Goal: Information Seeking & Learning: Learn about a topic

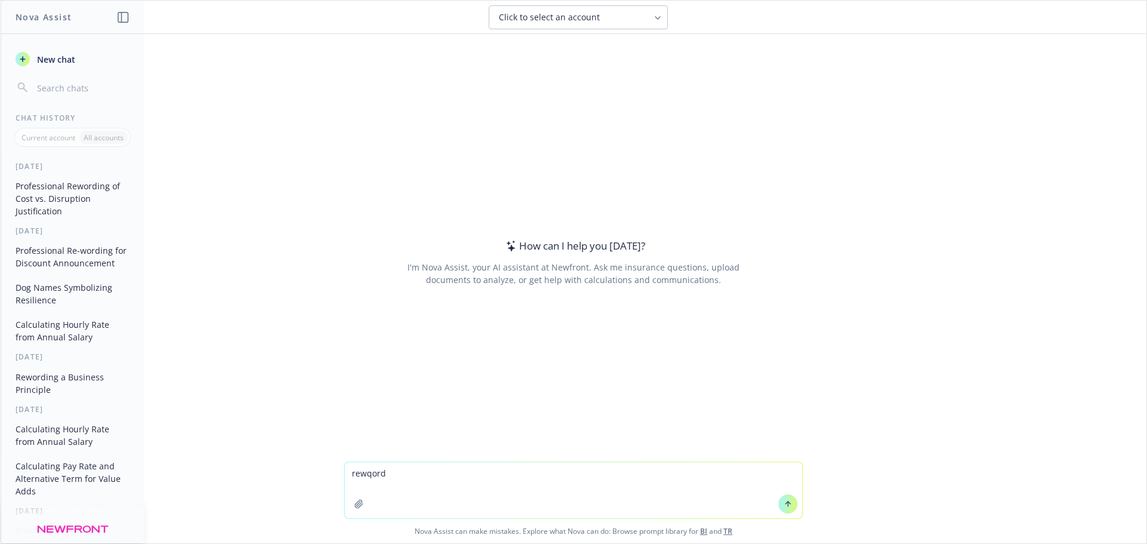
type textarea "rewqord Jamie was working on a project from the merger to request Anthem to mak…"
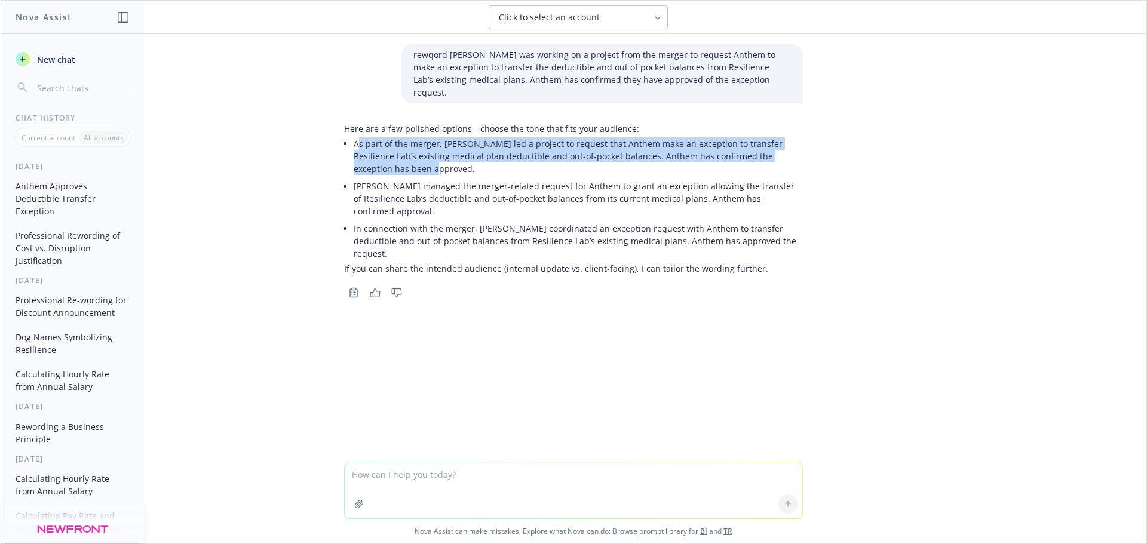
drag, startPoint x: 402, startPoint y: 154, endPoint x: 353, endPoint y: 136, distance: 52.4
click at [354, 137] on p "As part of the merger, Jamie led a project to request that Anthem make an excep…" at bounding box center [578, 156] width 449 height 38
drag, startPoint x: 350, startPoint y: 134, endPoint x: 396, endPoint y: 161, distance: 53.3
click at [396, 161] on p "As part of the merger, Jamie led a project to request that Anthem make an excep…" at bounding box center [578, 156] width 449 height 38
copy p "As part of the merger, Jamie led a project to request that Anthem make an excep…"
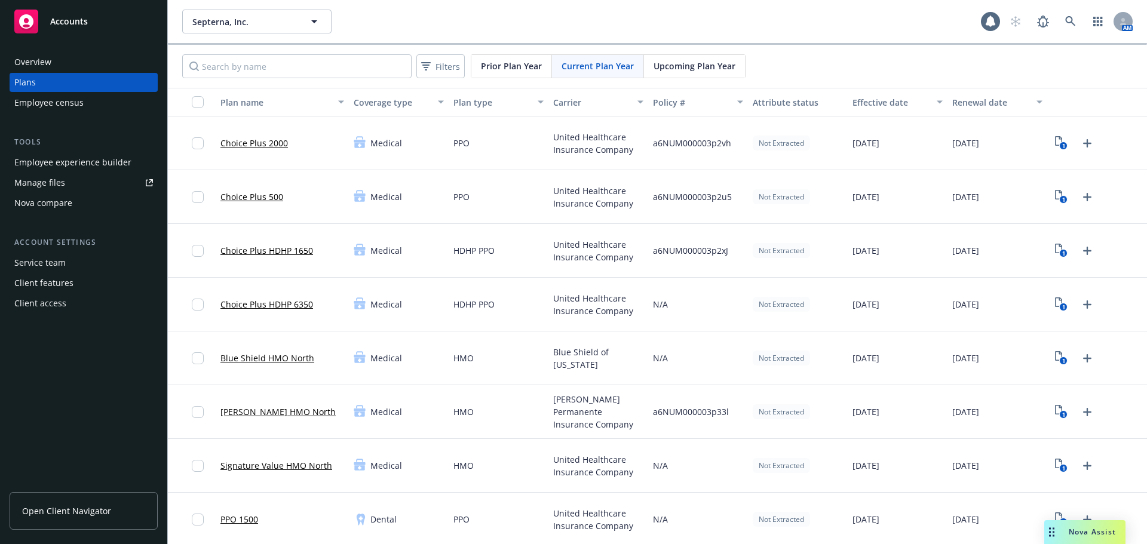
click at [123, 163] on div "Employee experience builder" at bounding box center [72, 162] width 117 height 19
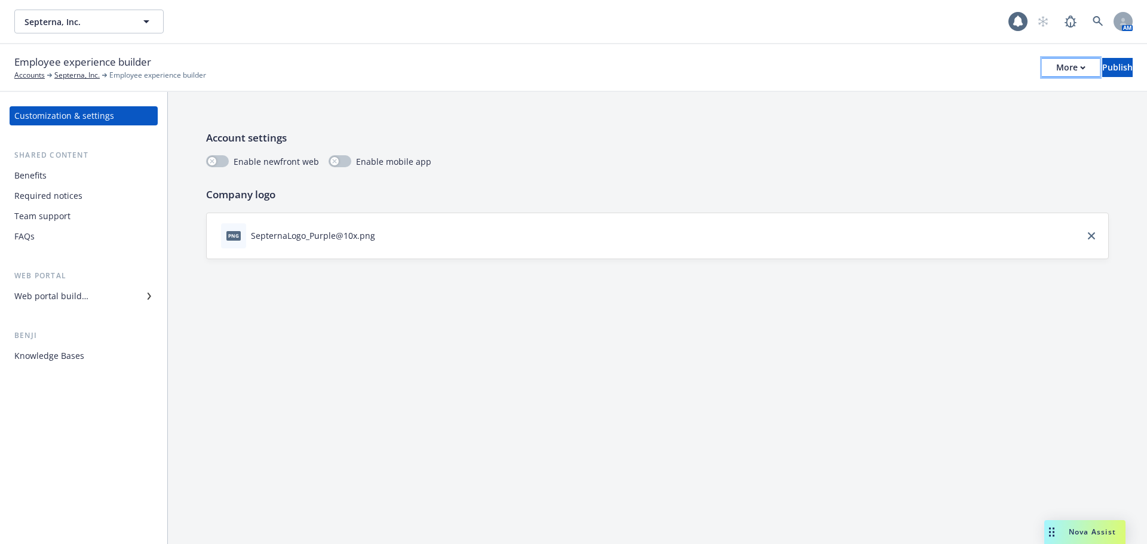
click at [1056, 72] on div "More" at bounding box center [1070, 68] width 29 height 18
click at [944, 94] on link "Copy preview link" at bounding box center [972, 94] width 177 height 24
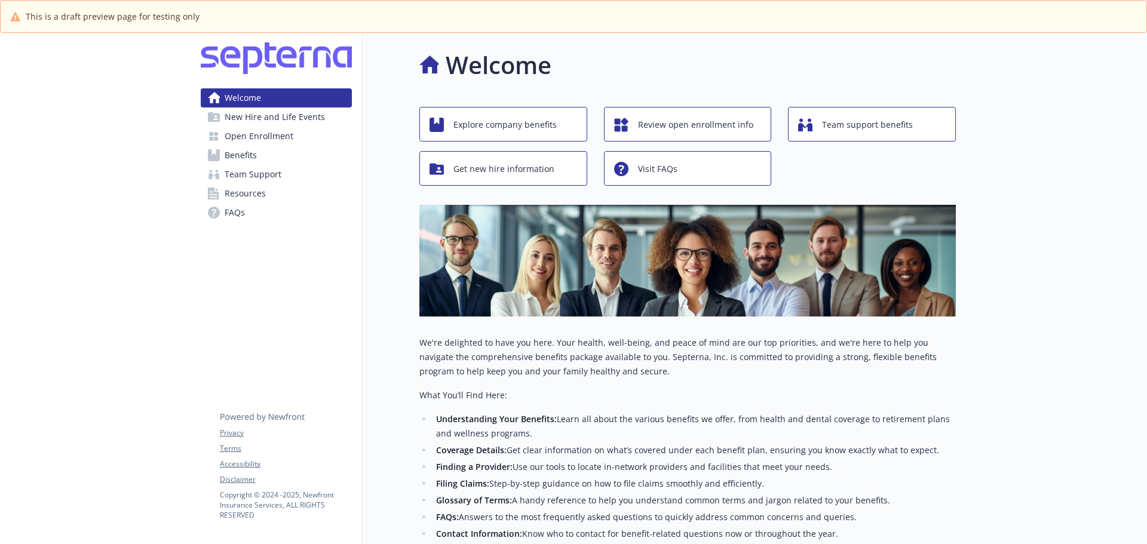
click at [291, 116] on span "New Hire and Life Events" at bounding box center [275, 117] width 100 height 19
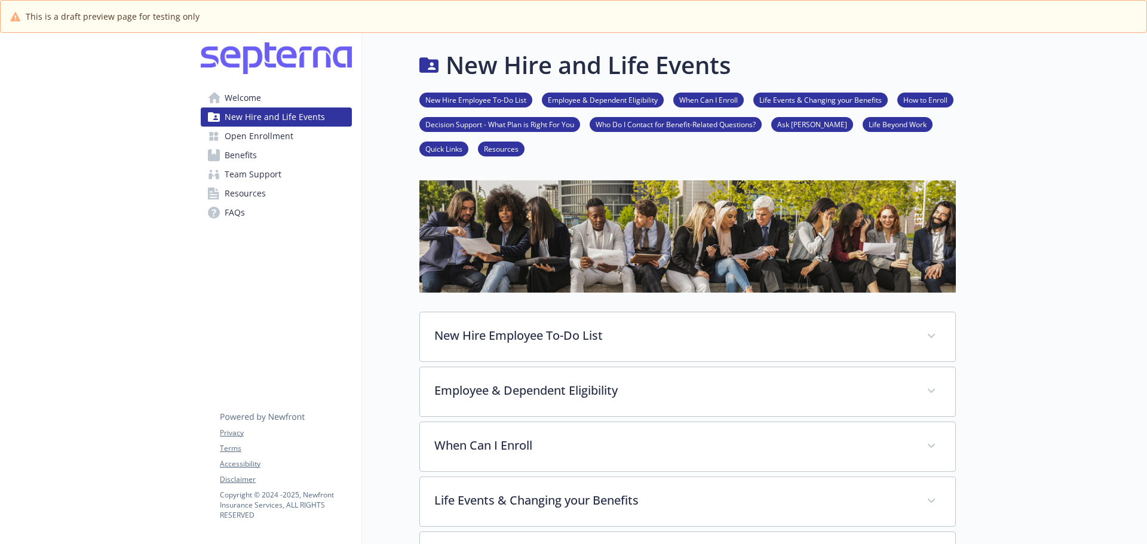
click at [268, 136] on span "Open Enrollment" at bounding box center [259, 136] width 69 height 19
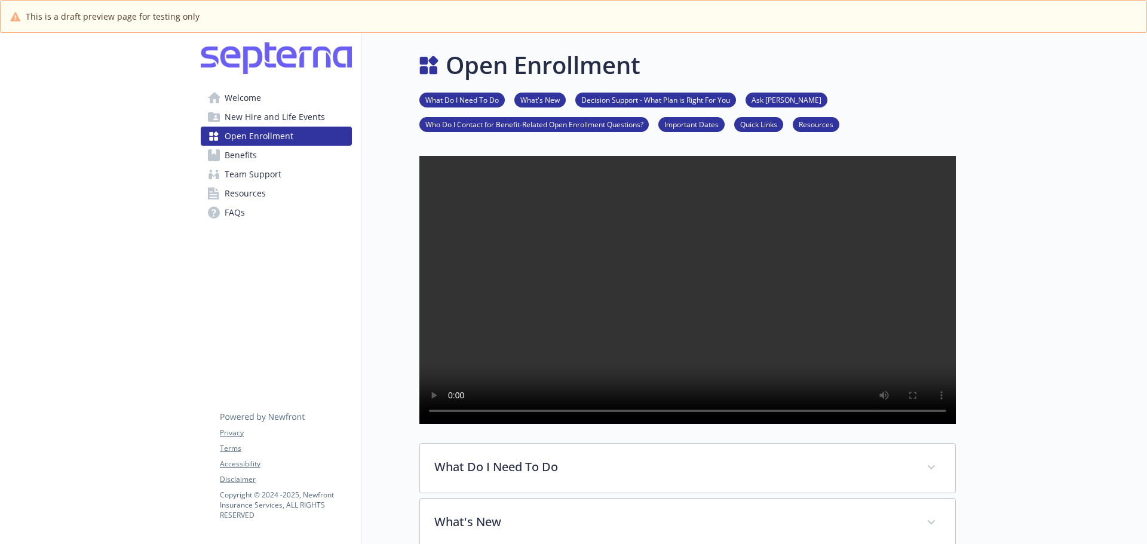
click at [260, 152] on link "Benefits" at bounding box center [276, 155] width 151 height 19
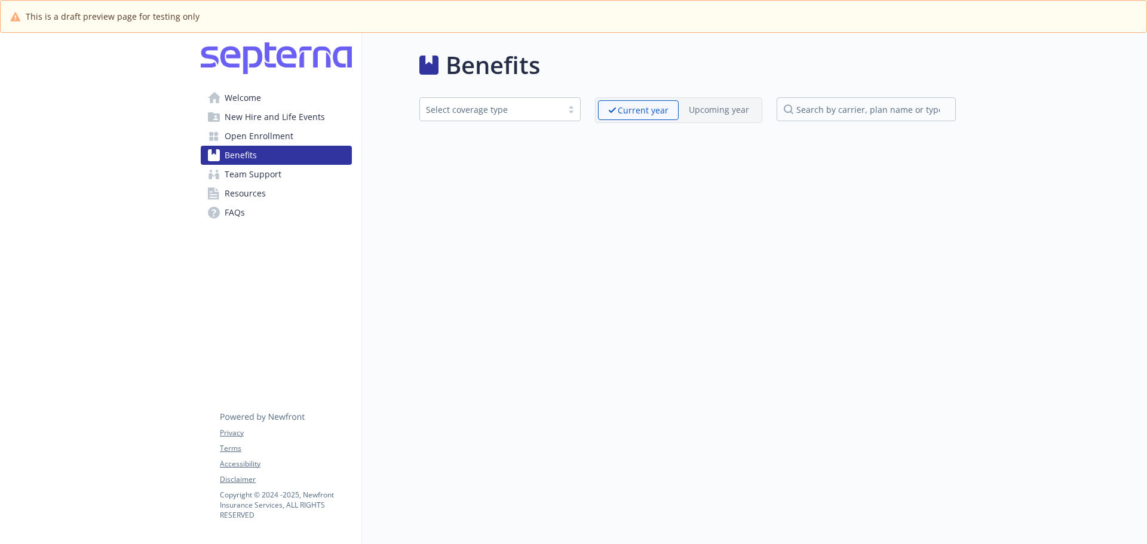
click at [260, 181] on span "Team Support" at bounding box center [253, 174] width 57 height 19
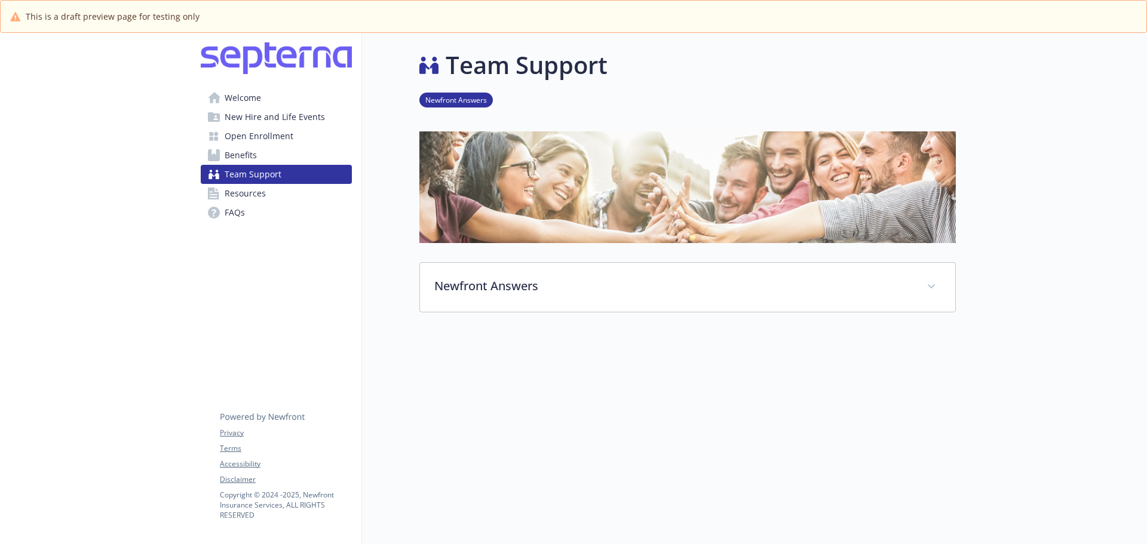
drag, startPoint x: 259, startPoint y: 139, endPoint x: 266, endPoint y: 139, distance: 7.8
click at [260, 140] on span "Open Enrollment" at bounding box center [259, 136] width 69 height 19
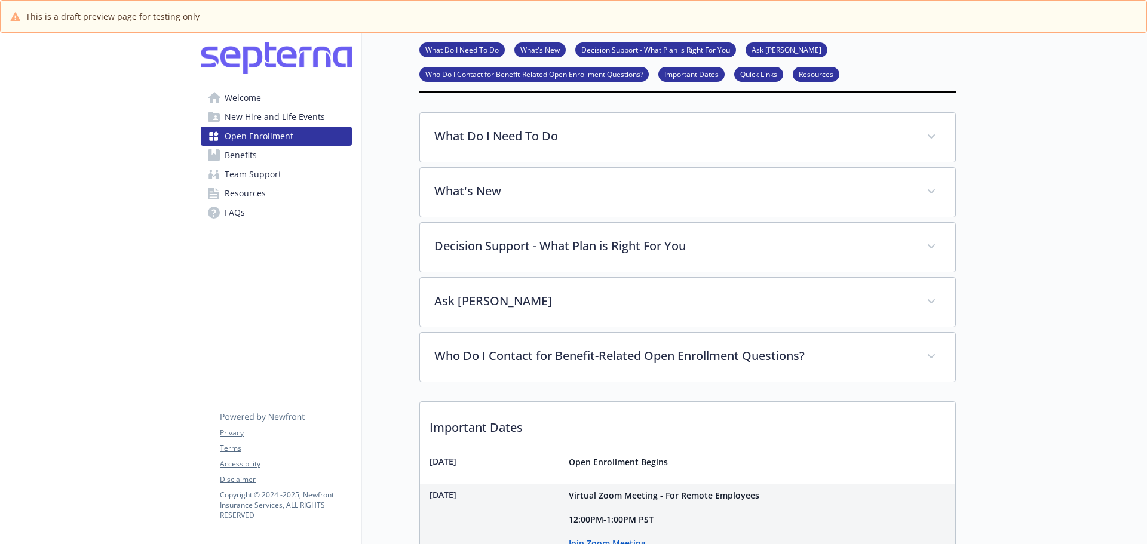
scroll to position [359, 0]
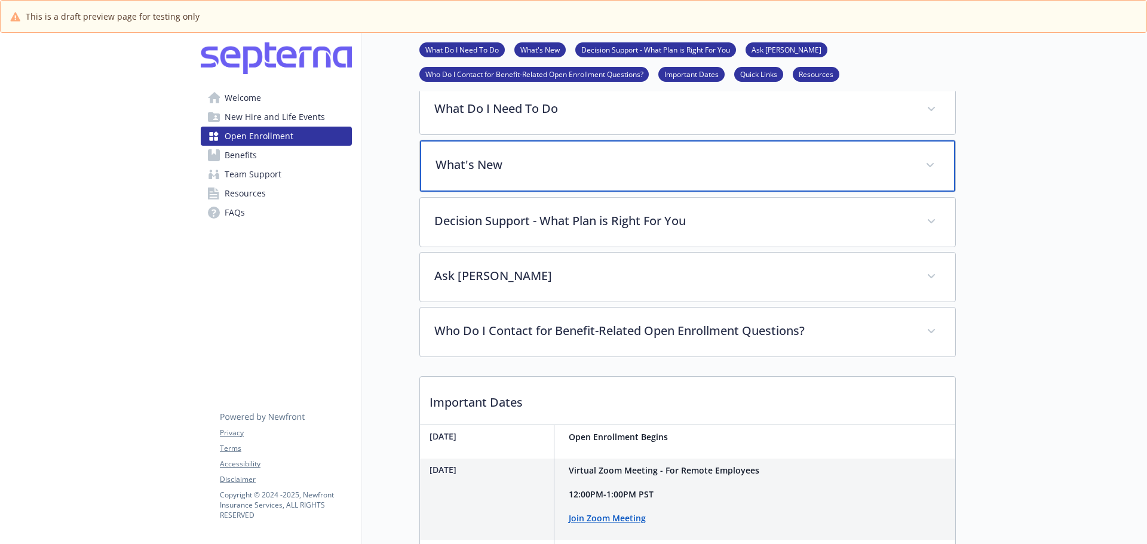
click at [487, 185] on div "What's New" at bounding box center [687, 165] width 535 height 51
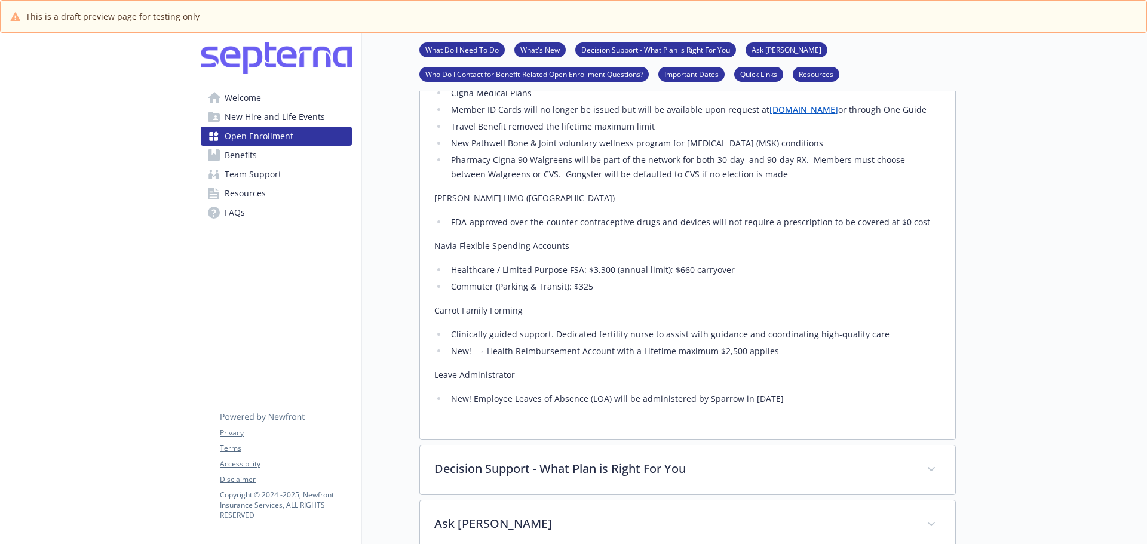
scroll to position [896, 0]
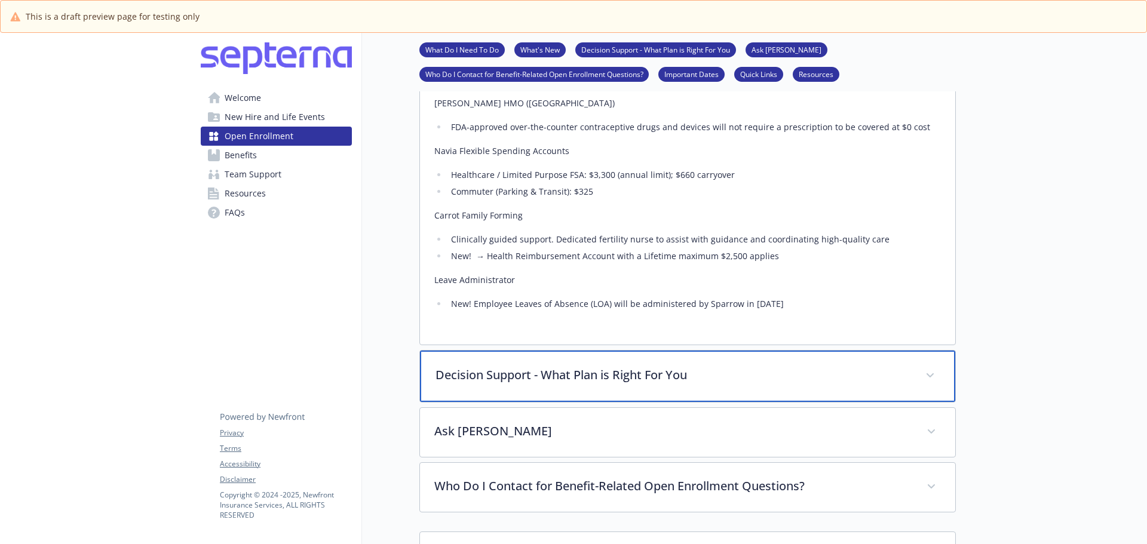
click at [534, 384] on p "Decision Support - What Plan is Right For You" at bounding box center [674, 375] width 476 height 18
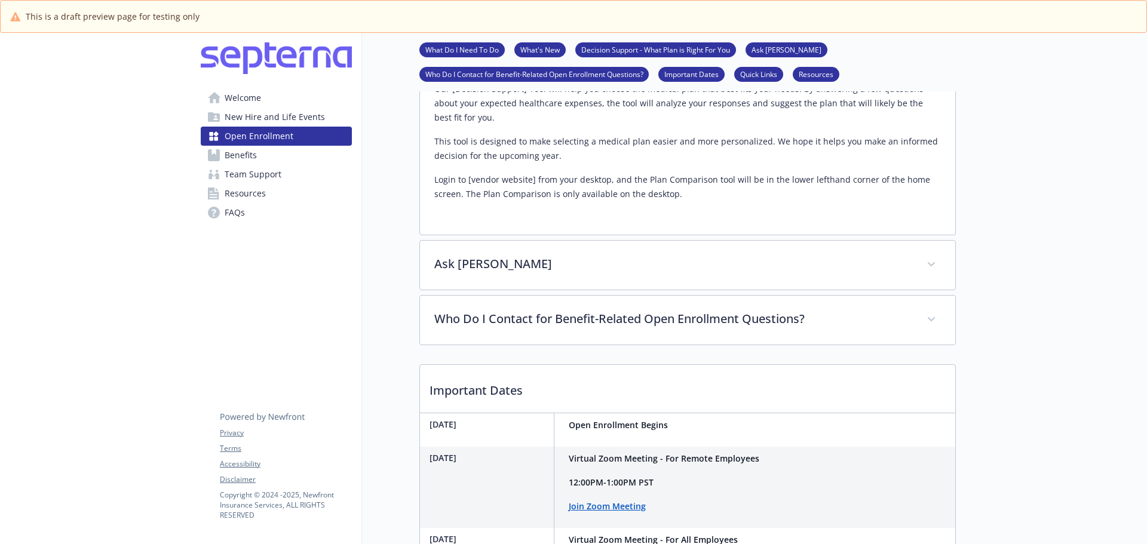
scroll to position [1434, 0]
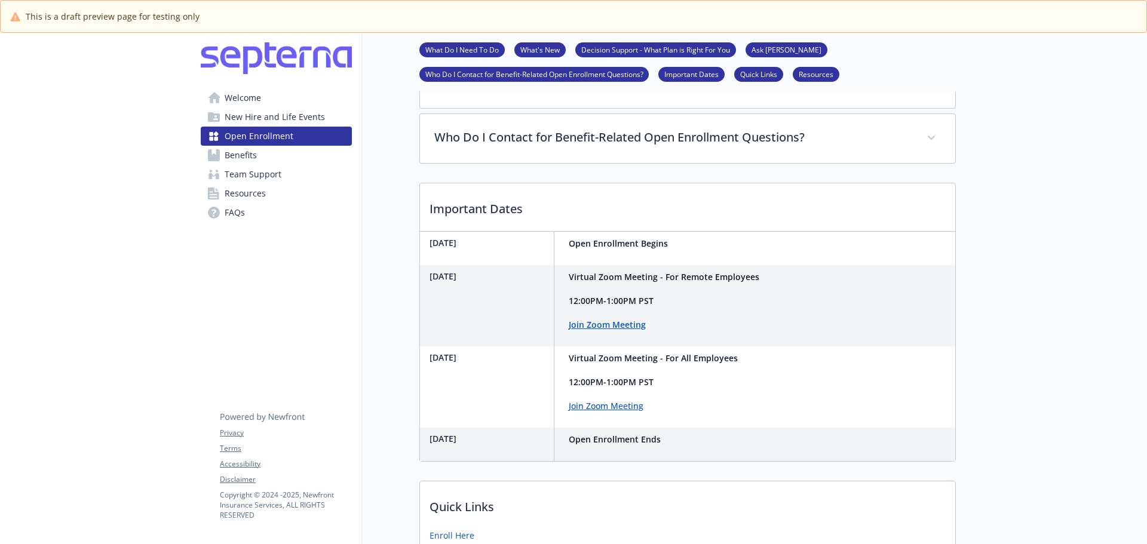
click at [595, 330] on strong "Join Zoom Meeting" at bounding box center [607, 324] width 77 height 11
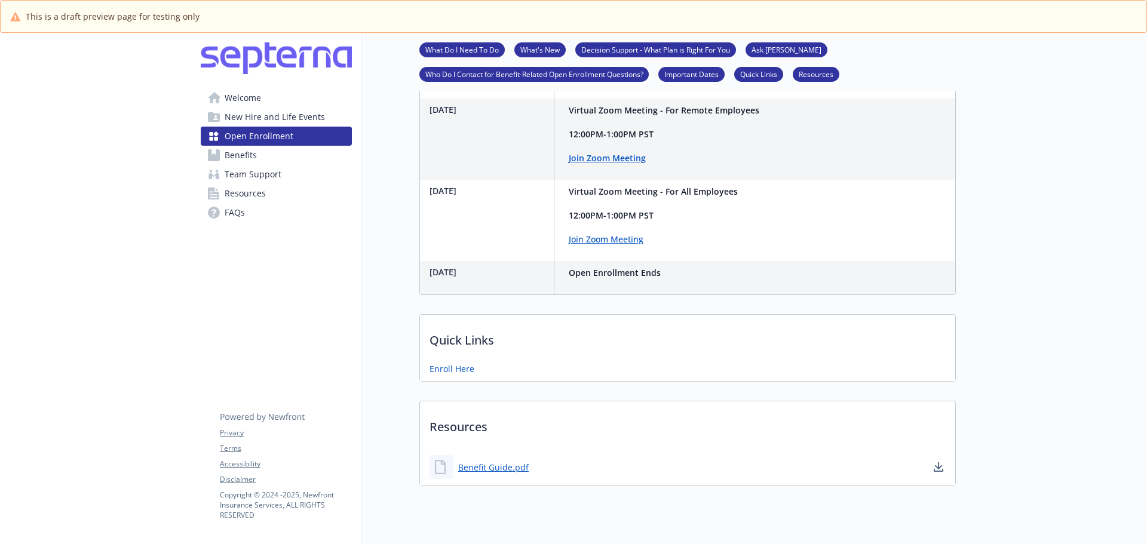
scroll to position [1613, 0]
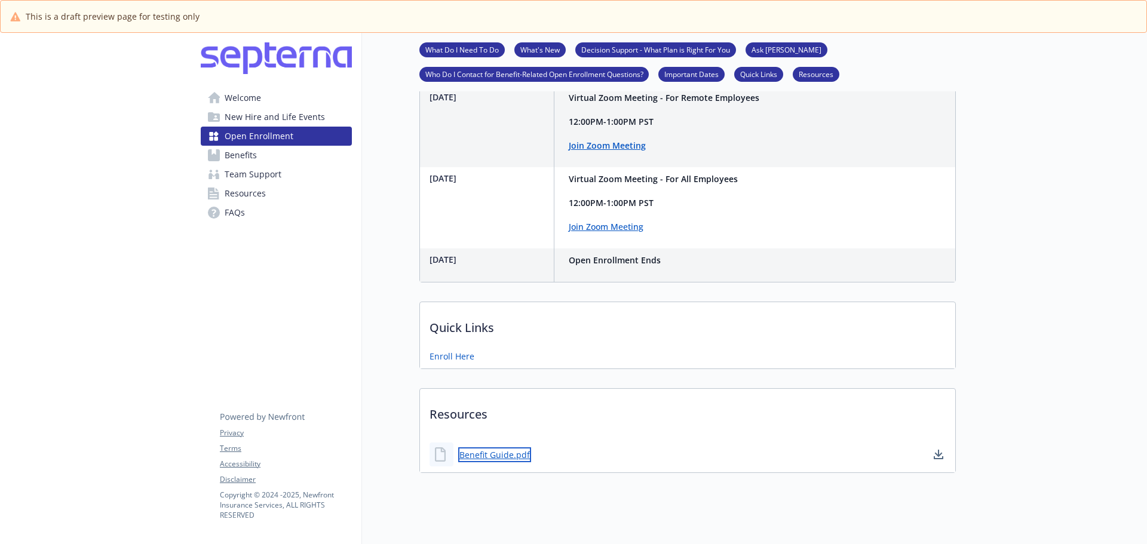
click at [513, 462] on link "Benefit Guide.pdf" at bounding box center [494, 455] width 73 height 15
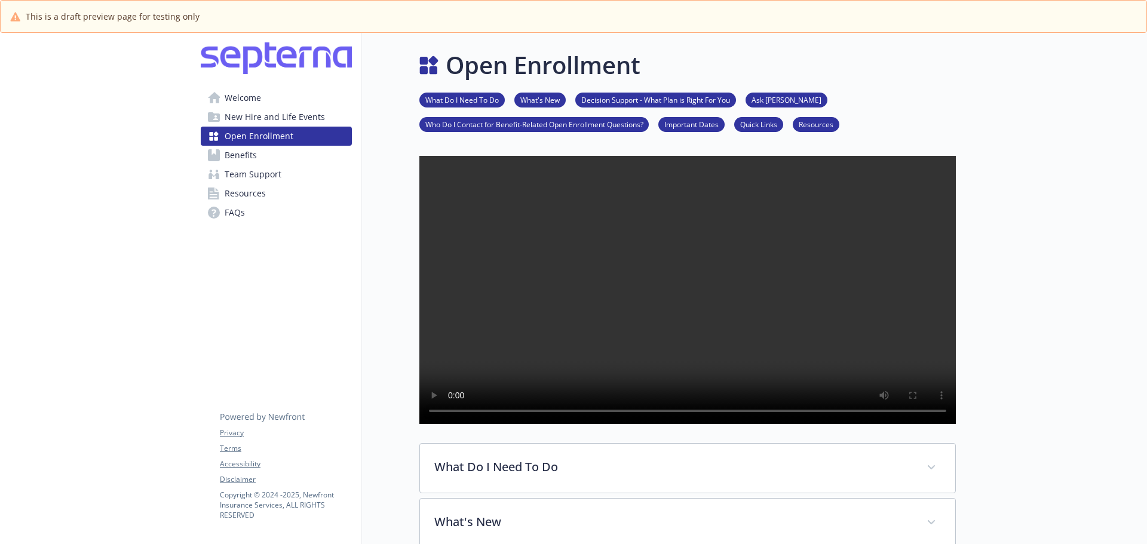
scroll to position [1613, 0]
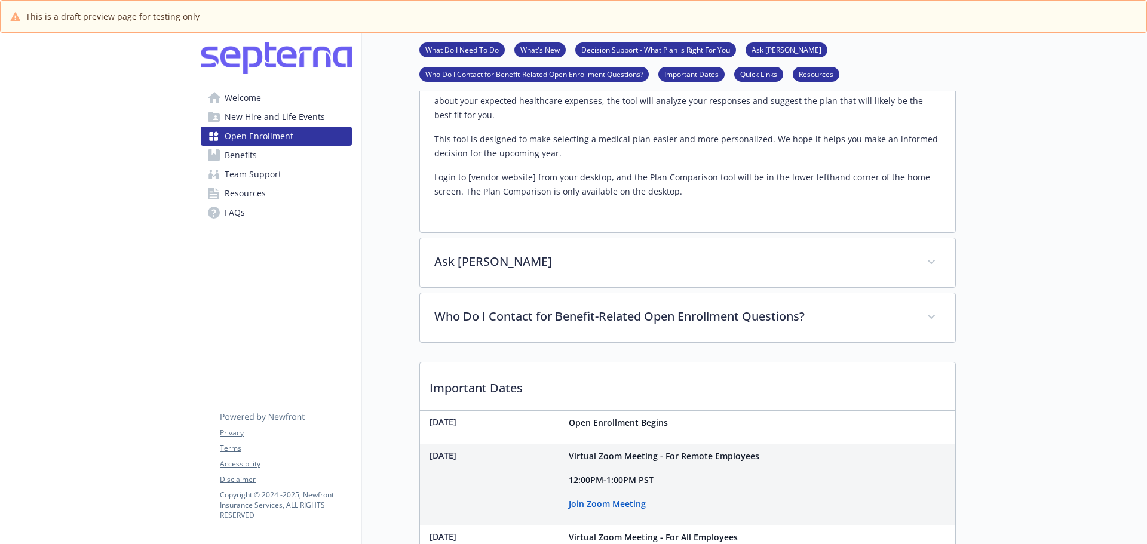
click at [237, 88] on span "Welcome" at bounding box center [243, 97] width 36 height 19
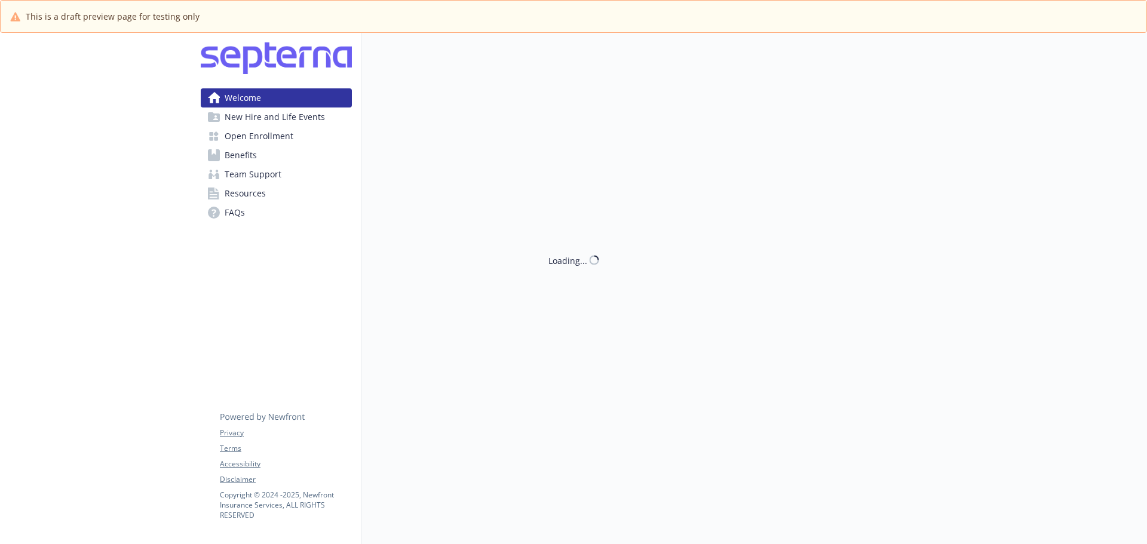
scroll to position [180, 0]
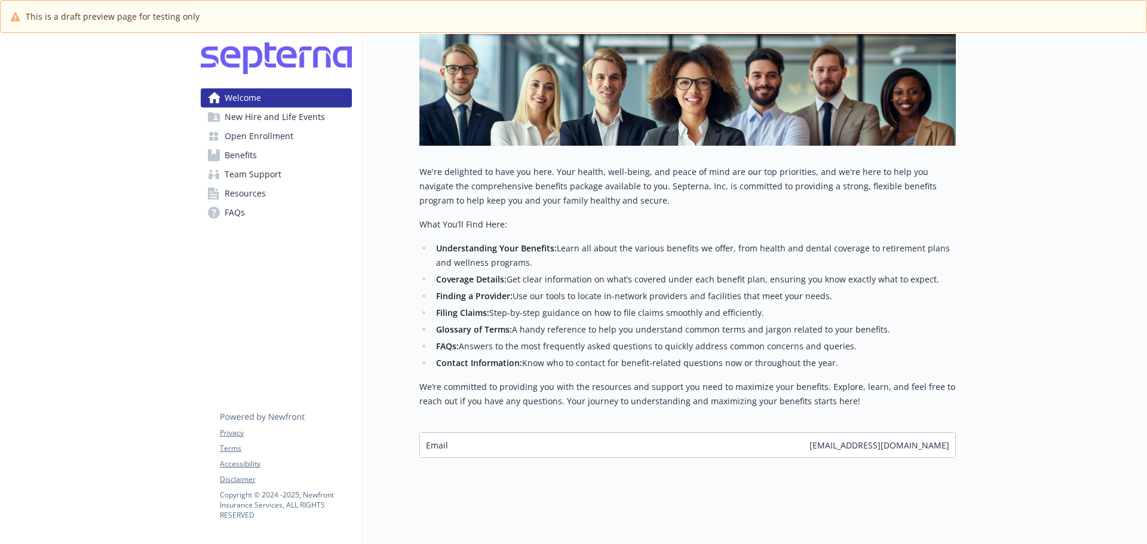
click at [259, 121] on span "New Hire and Life Events" at bounding box center [275, 117] width 100 height 19
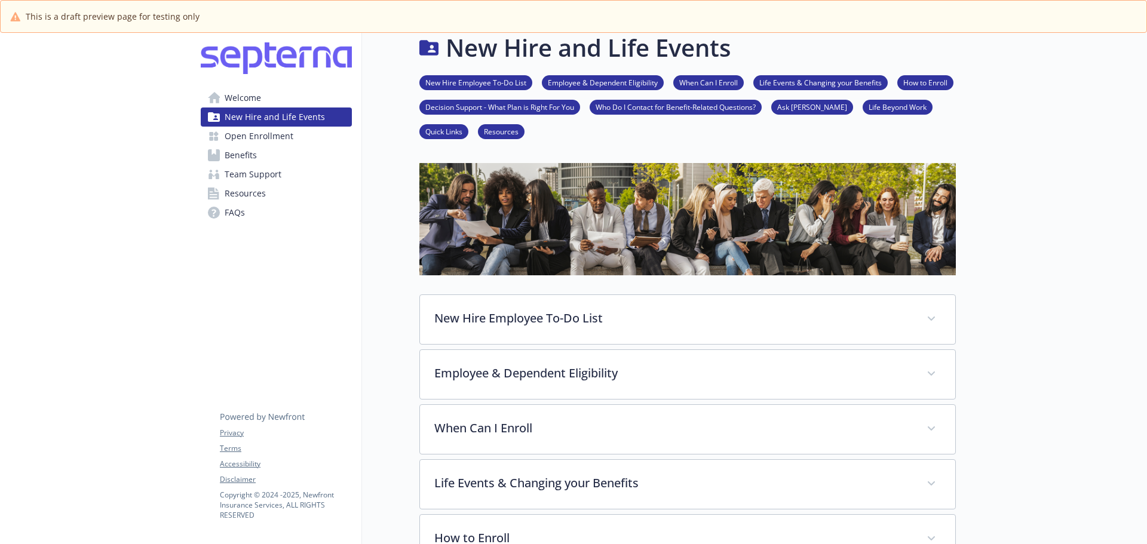
scroll to position [1, 0]
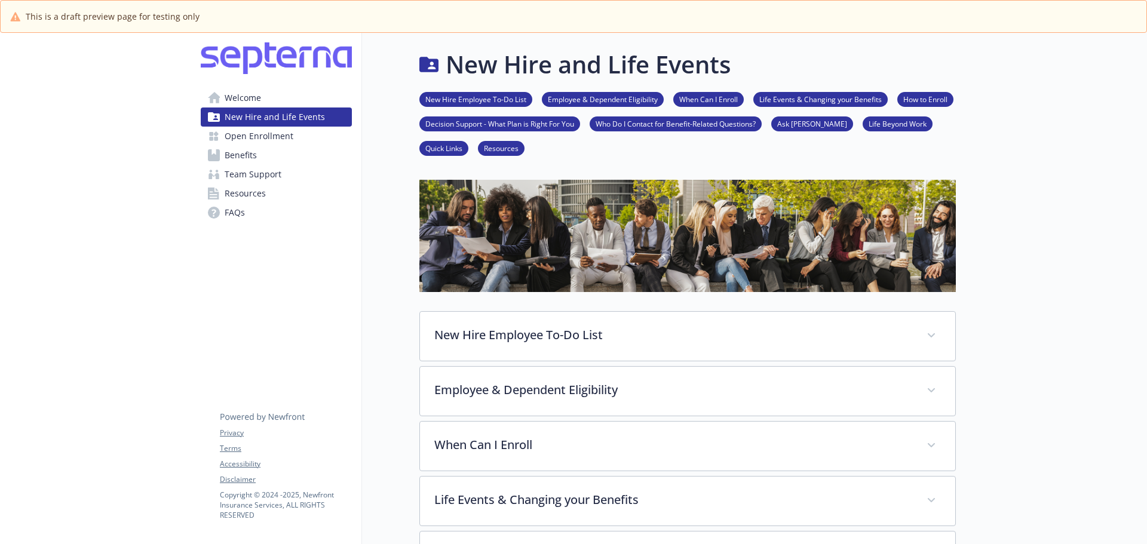
click at [271, 132] on span "Open Enrollment" at bounding box center [259, 136] width 69 height 19
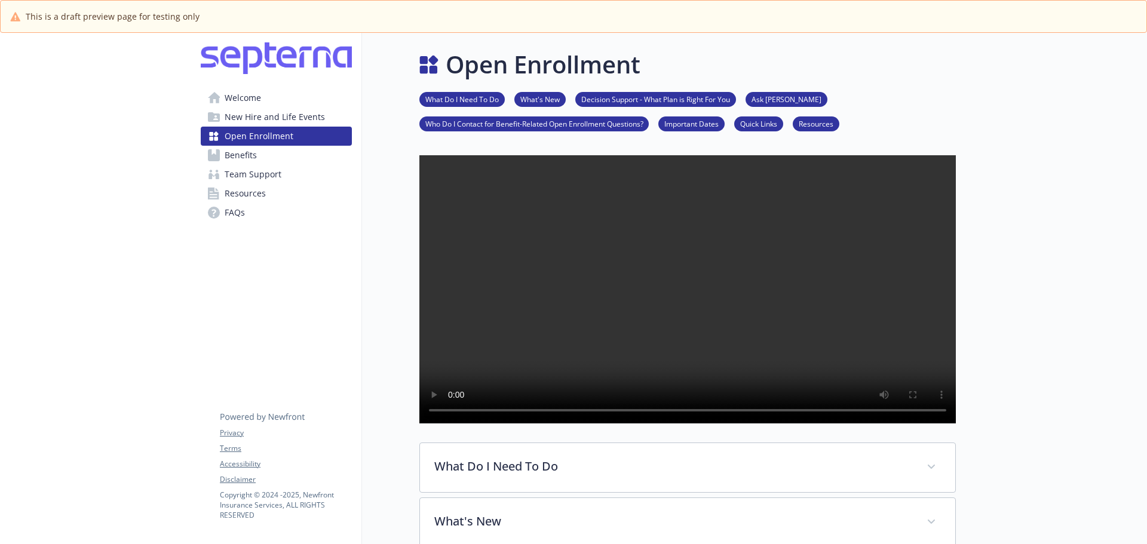
click at [259, 156] on link "Benefits" at bounding box center [276, 155] width 151 height 19
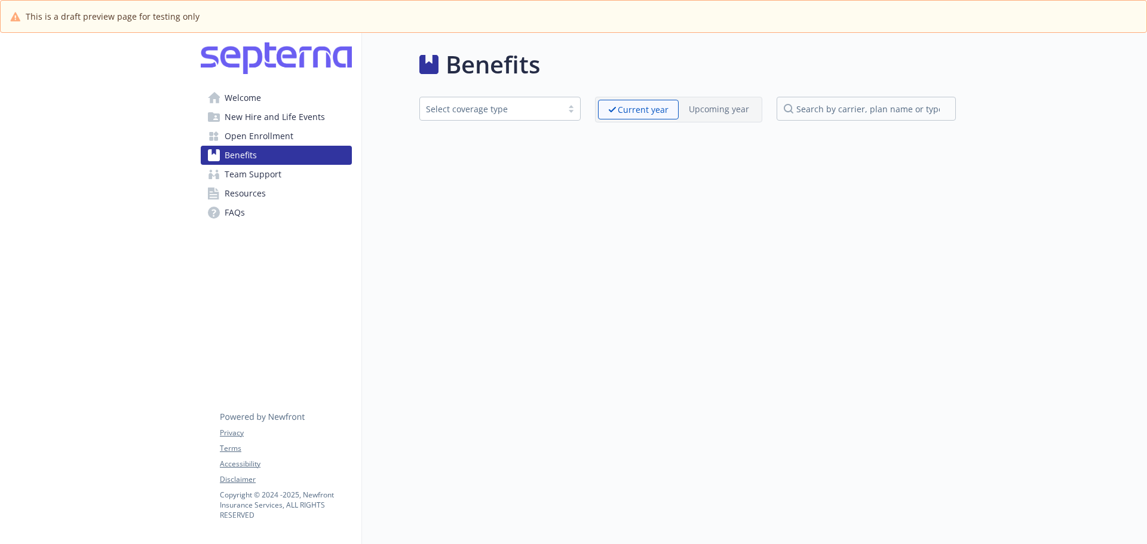
click at [263, 176] on span "Team Support" at bounding box center [253, 174] width 57 height 19
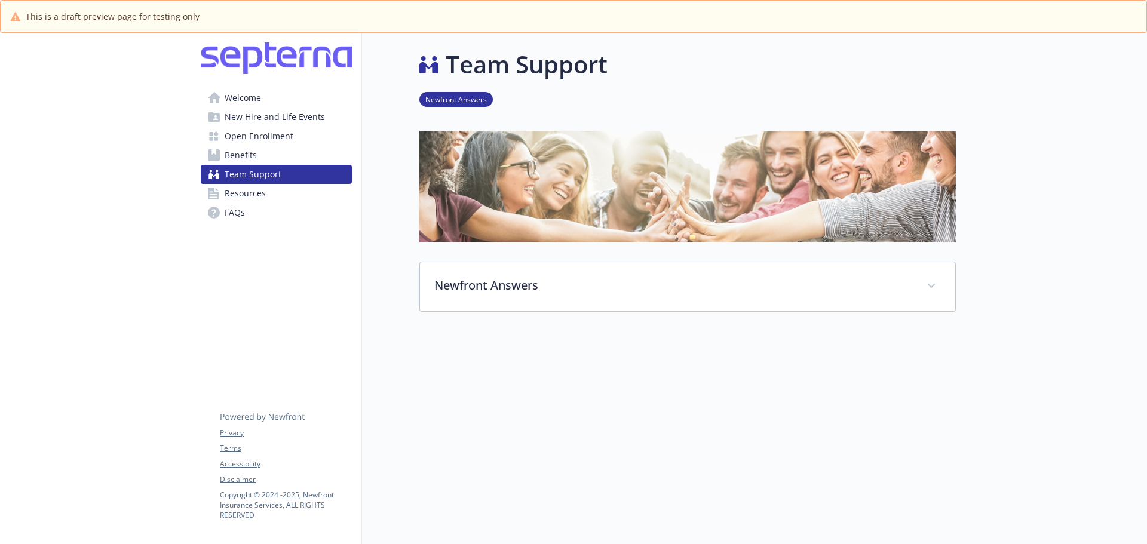
click at [254, 201] on span "Resources" at bounding box center [245, 193] width 41 height 19
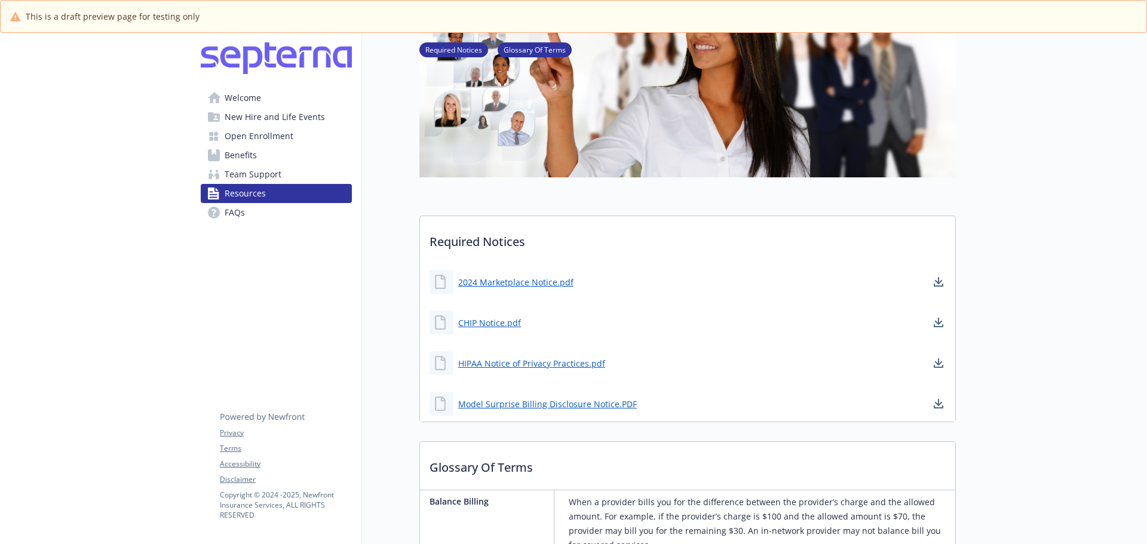
scroll to position [180, 0]
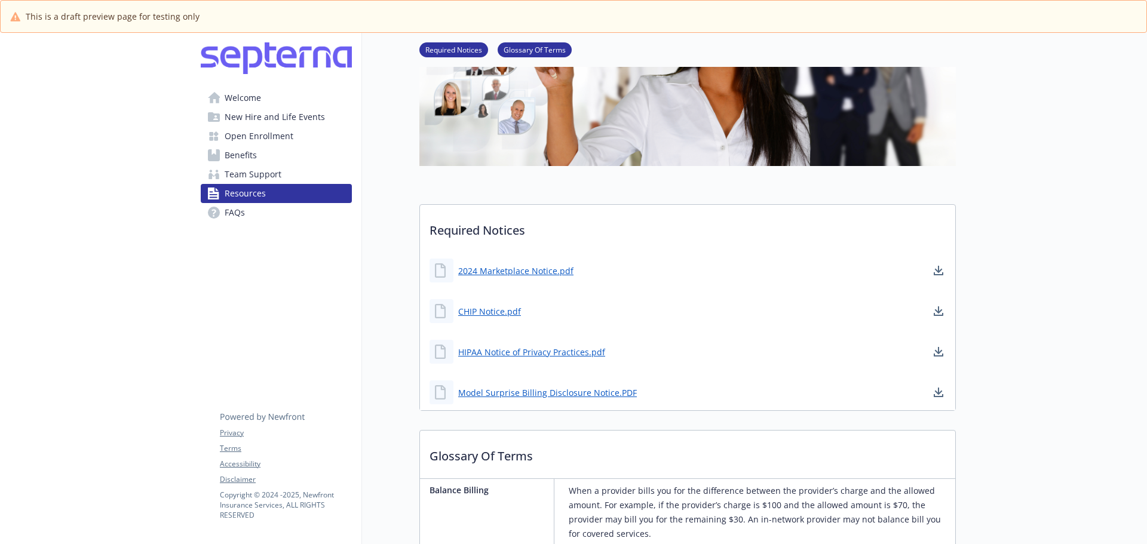
click at [286, 216] on link "FAQs" at bounding box center [276, 212] width 151 height 19
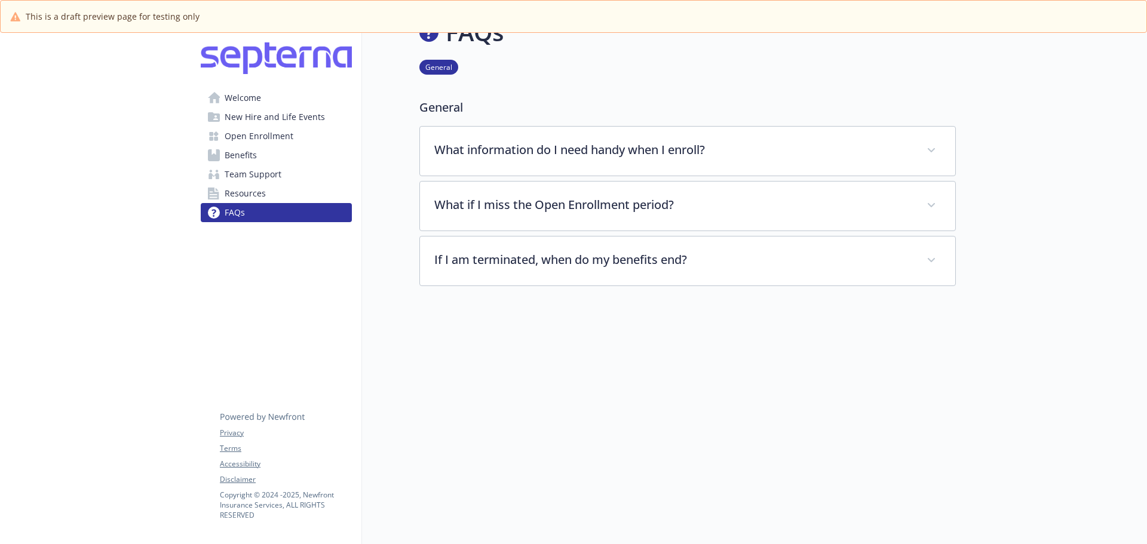
click at [263, 102] on link "Welcome" at bounding box center [276, 97] width 151 height 19
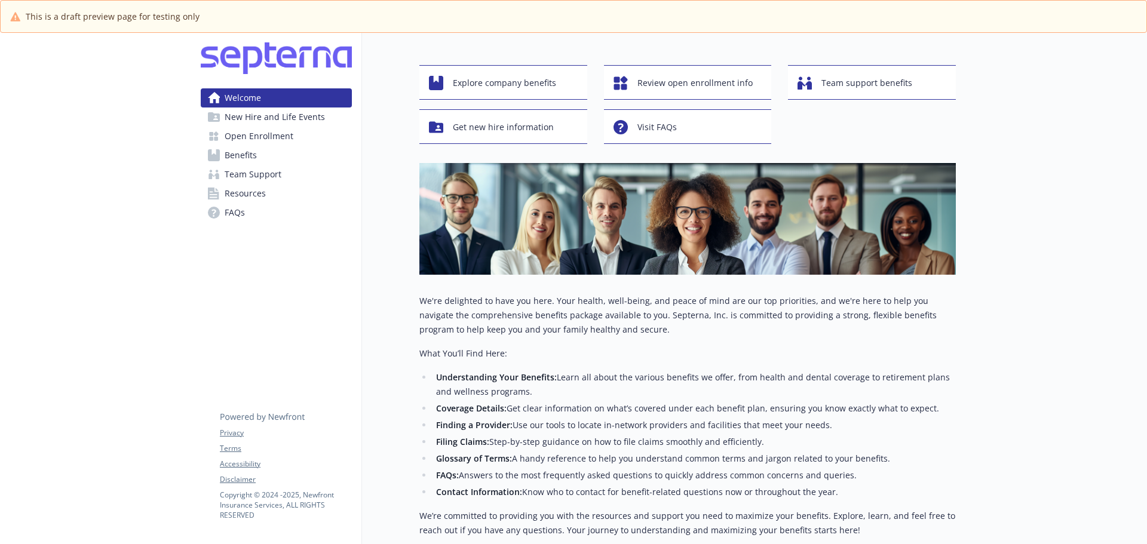
click at [248, 149] on span "Benefits" at bounding box center [241, 155] width 32 height 19
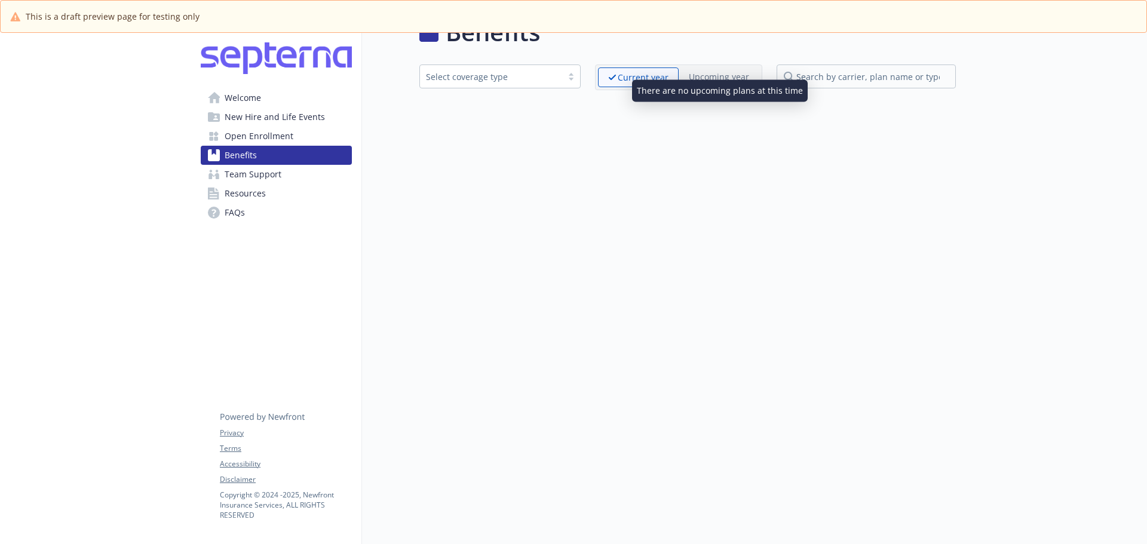
click at [707, 76] on div "Upcoming year" at bounding box center [719, 77] width 81 height 19
click at [707, 71] on p "Upcoming year" at bounding box center [719, 77] width 60 height 13
click at [719, 76] on div "Upcoming year" at bounding box center [719, 77] width 81 height 19
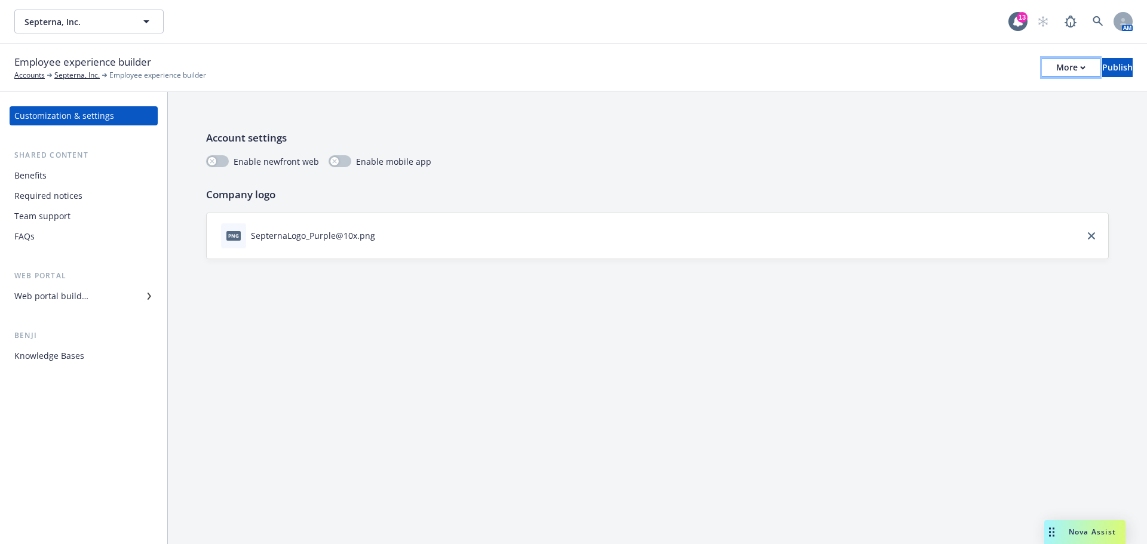
click at [1056, 61] on div "More" at bounding box center [1070, 68] width 29 height 18
click at [58, 179] on div "Benefits" at bounding box center [83, 175] width 139 height 19
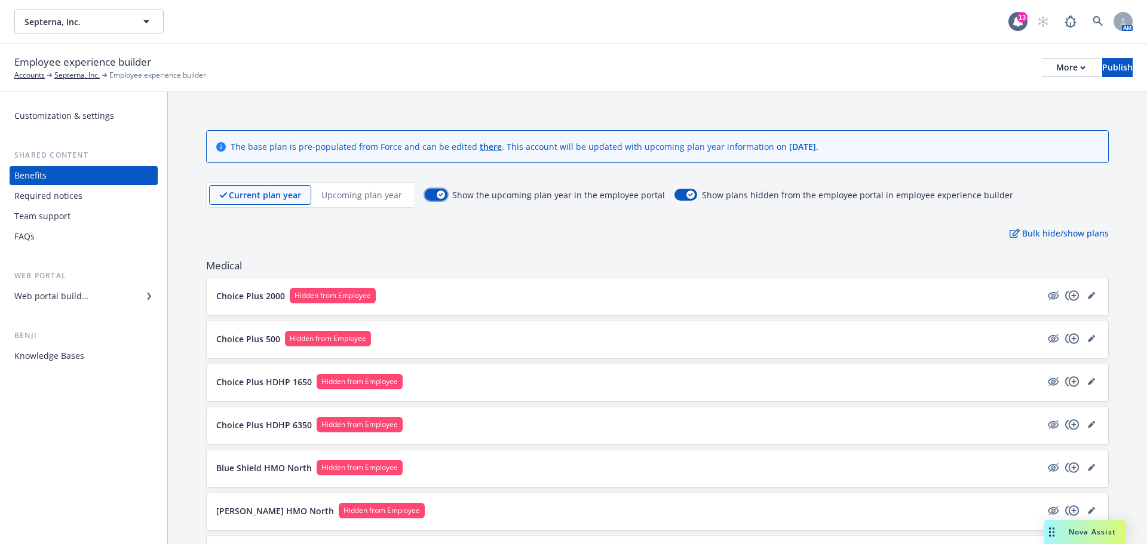
click at [437, 196] on div "button" at bounding box center [441, 195] width 8 height 8
click at [437, 198] on button "button" at bounding box center [436, 195] width 23 height 12
click at [387, 206] on div "Current plan year Upcoming plan year" at bounding box center [310, 195] width 209 height 26
click at [342, 197] on p "Upcoming plan year" at bounding box center [361, 195] width 81 height 13
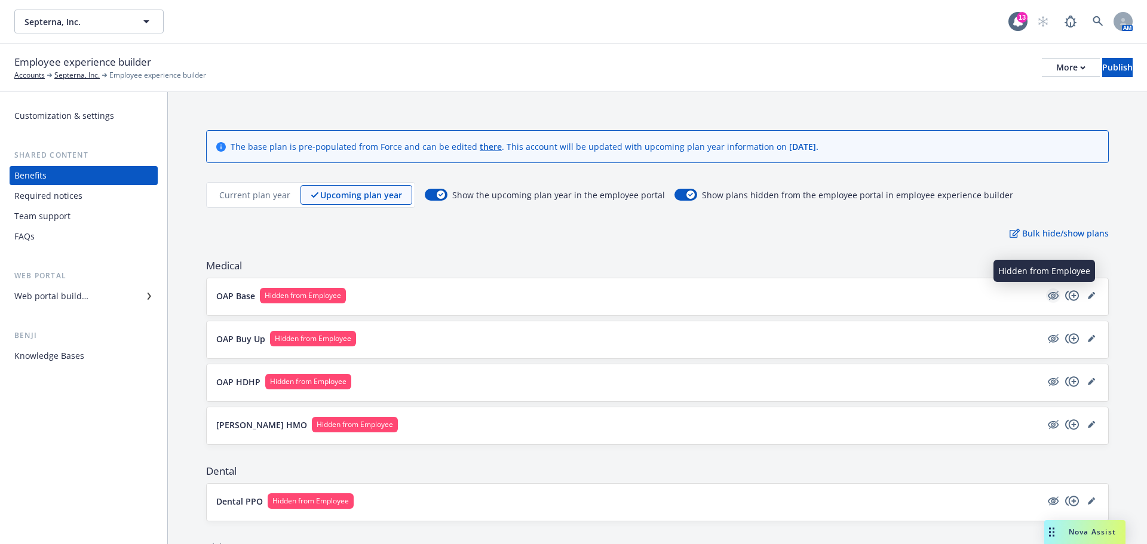
click at [1049, 298] on icon "hidden" at bounding box center [1054, 295] width 10 height 9
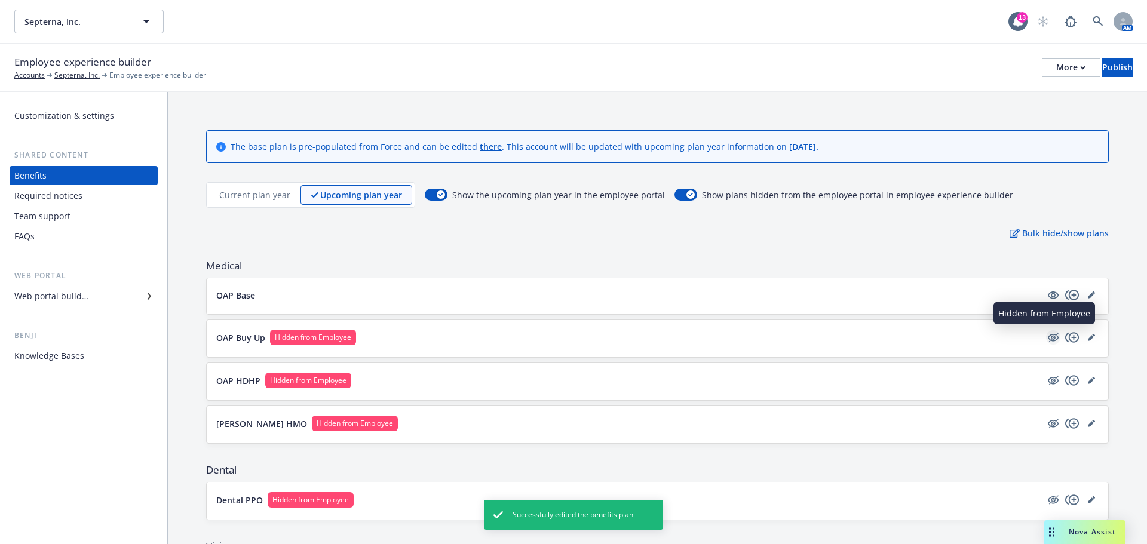
click at [1048, 338] on icon "hidden" at bounding box center [1053, 337] width 14 height 14
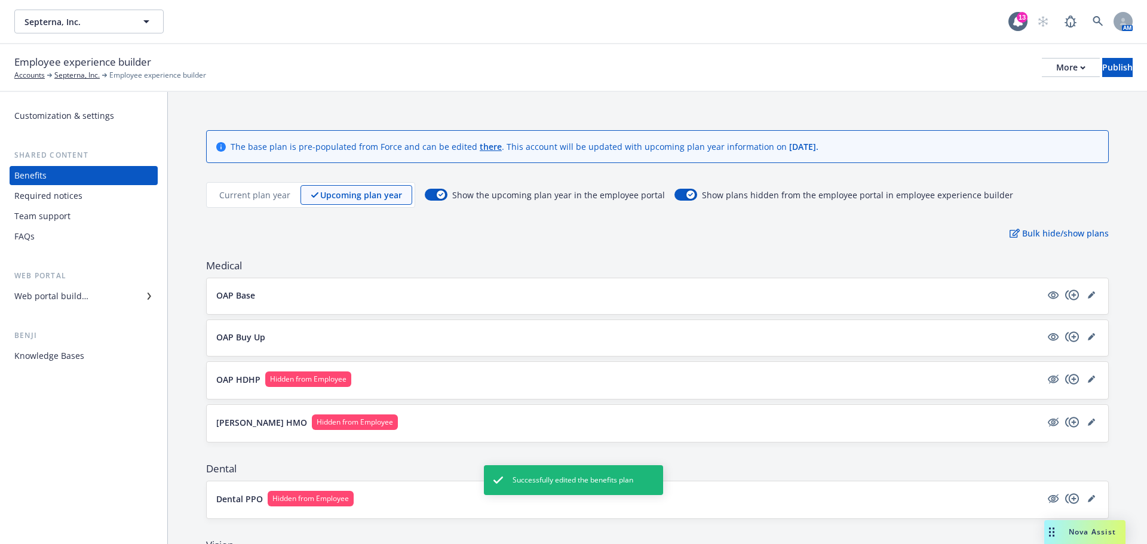
click at [1045, 387] on div "OAP HDHP Hidden from Employee" at bounding box center [657, 381] width 883 height 18
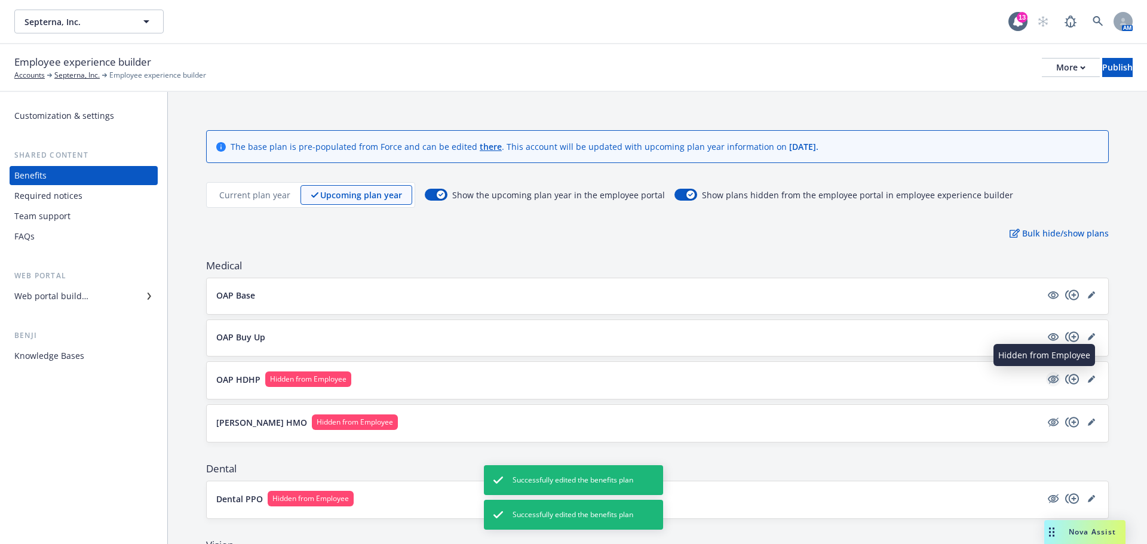
click at [1049, 379] on icon "hidden" at bounding box center [1053, 380] width 11 height 8
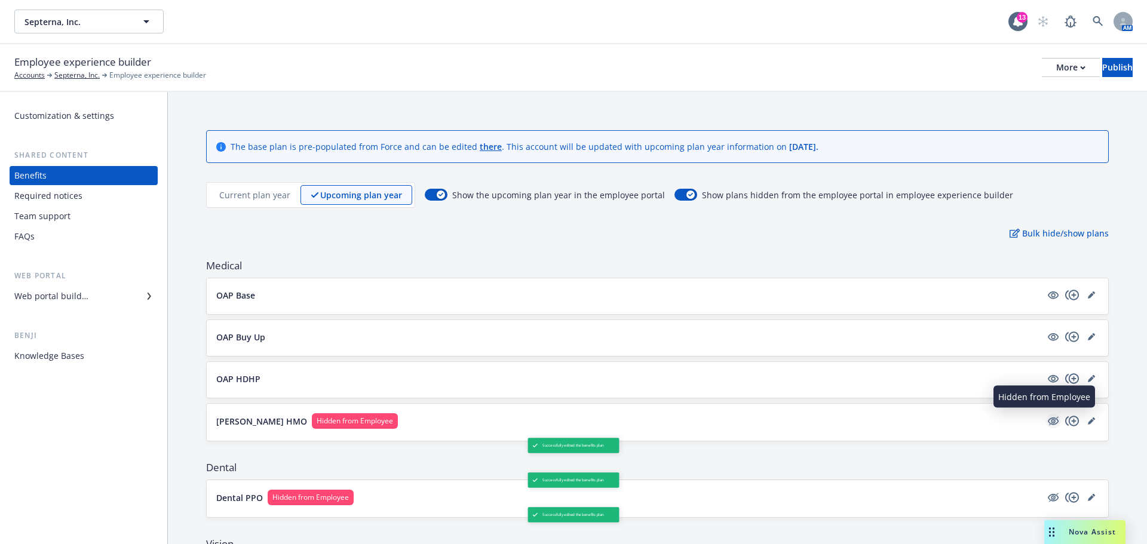
click at [1049, 420] on icon "hidden" at bounding box center [1053, 422] width 11 height 8
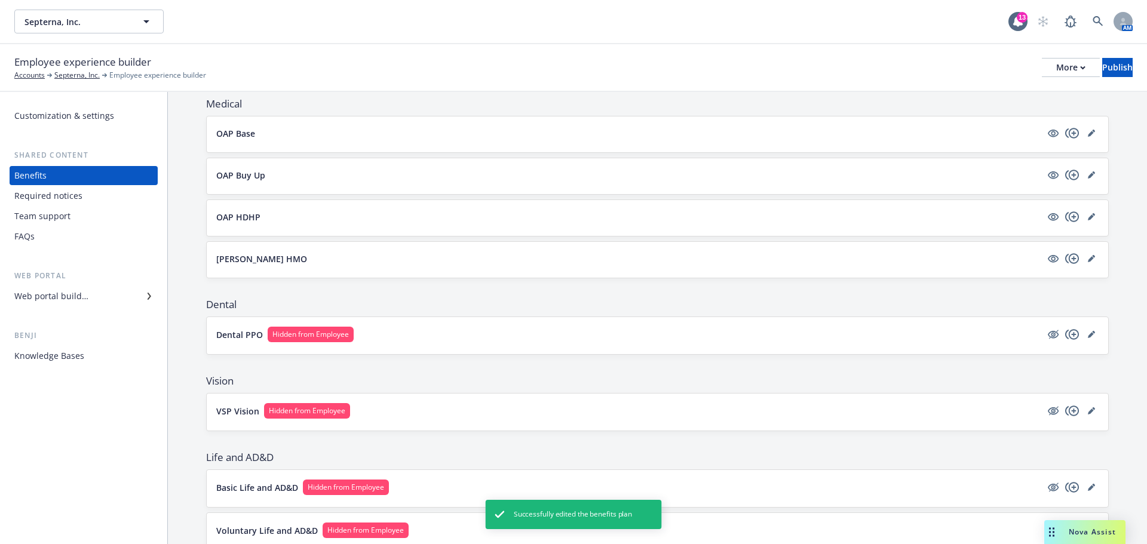
scroll to position [179, 0]
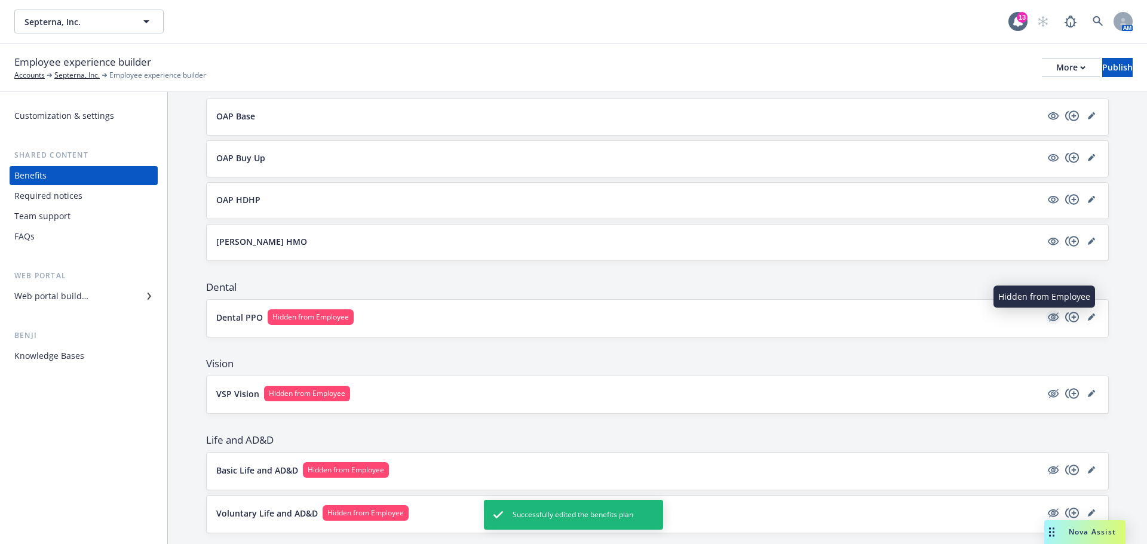
click at [1048, 318] on icon "hidden" at bounding box center [1053, 318] width 11 height 8
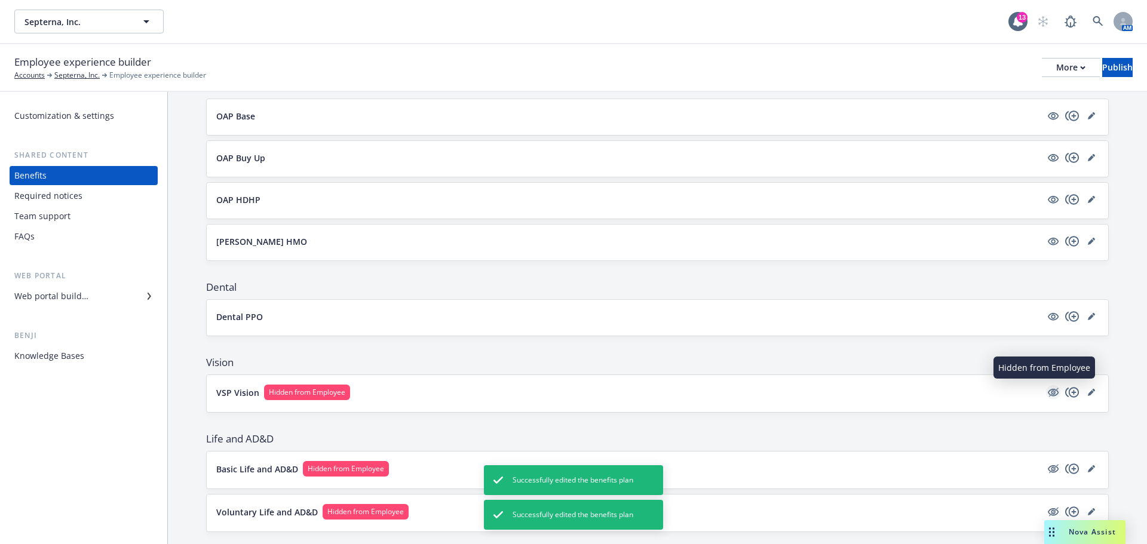
click at [1046, 394] on icon "hidden" at bounding box center [1053, 392] width 14 height 14
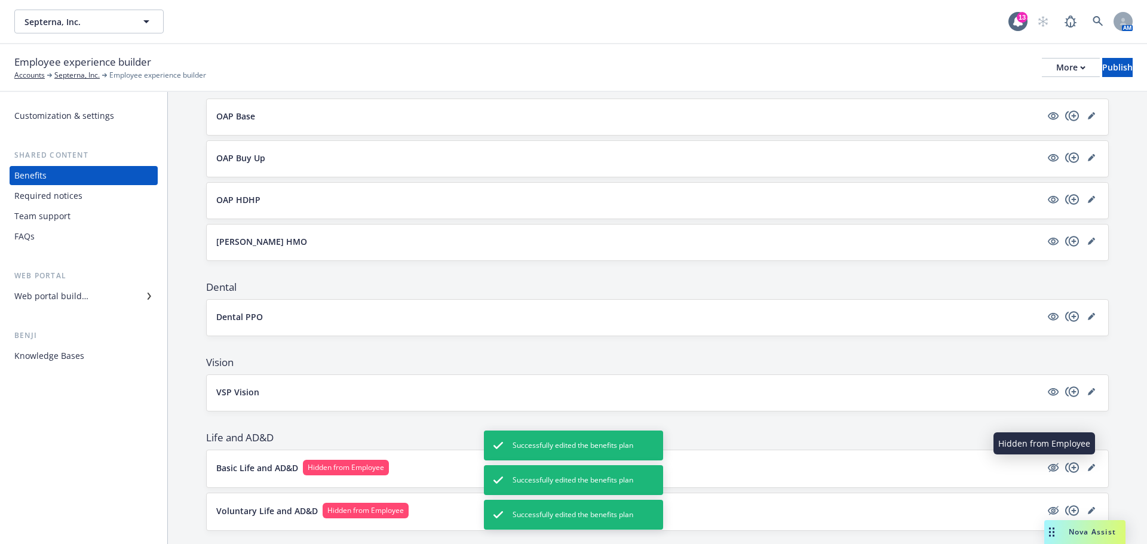
drag, startPoint x: 1041, startPoint y: 470, endPoint x: 1060, endPoint y: 455, distance: 23.9
click at [1046, 470] on icon "hidden" at bounding box center [1053, 468] width 14 height 14
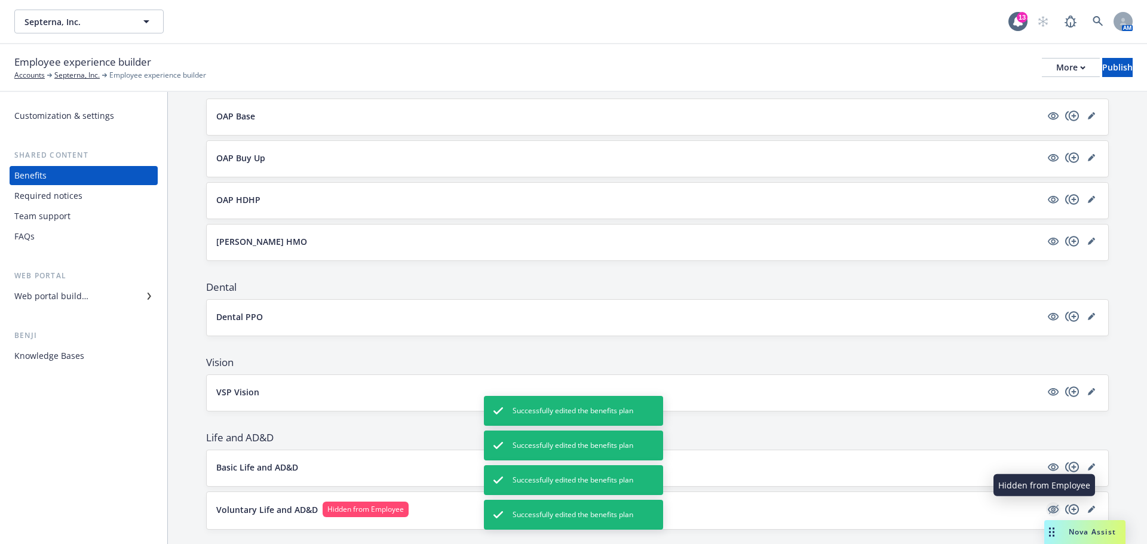
click at [1047, 510] on icon "hidden" at bounding box center [1053, 509] width 14 height 14
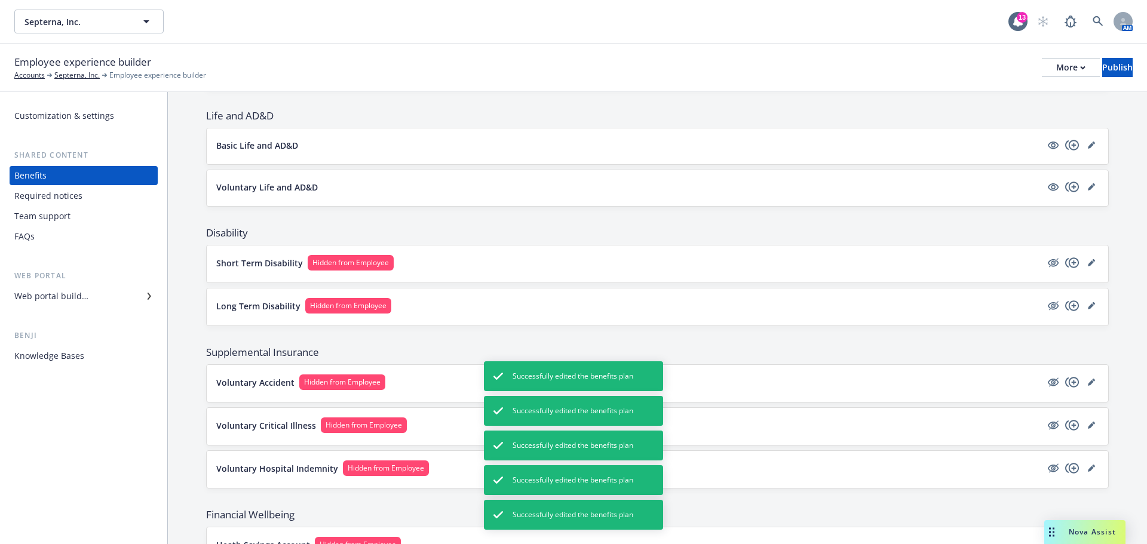
scroll to position [538, 0]
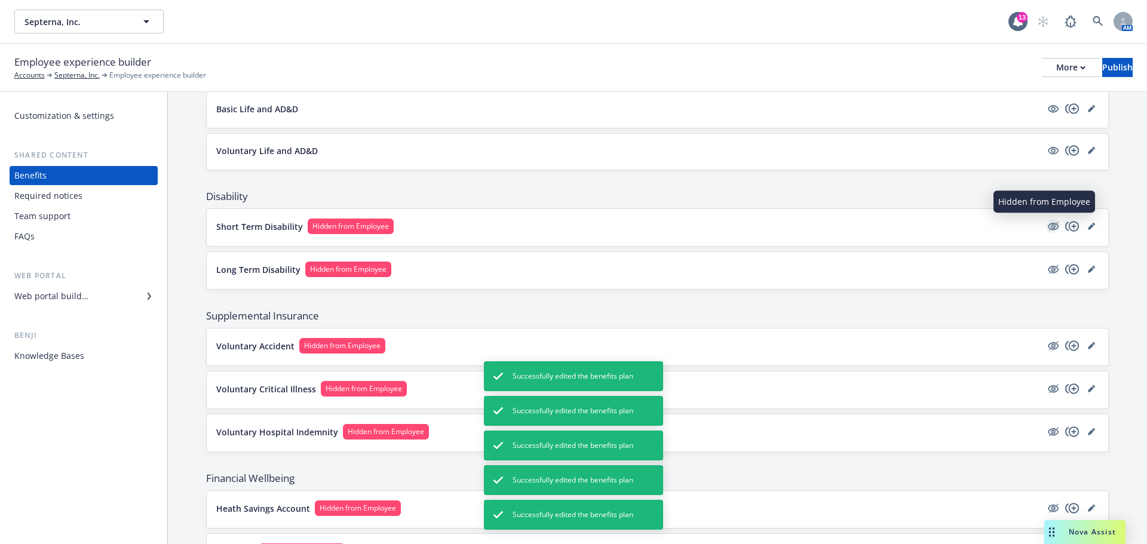
click at [1047, 226] on icon "hidden" at bounding box center [1053, 226] width 14 height 14
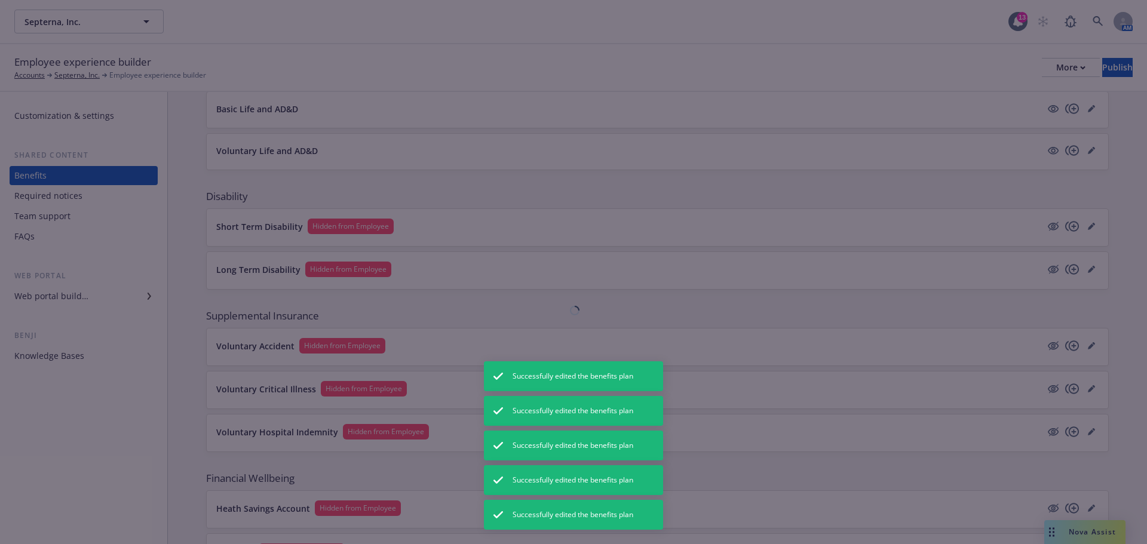
click at [1041, 275] on div at bounding box center [573, 272] width 1147 height 544
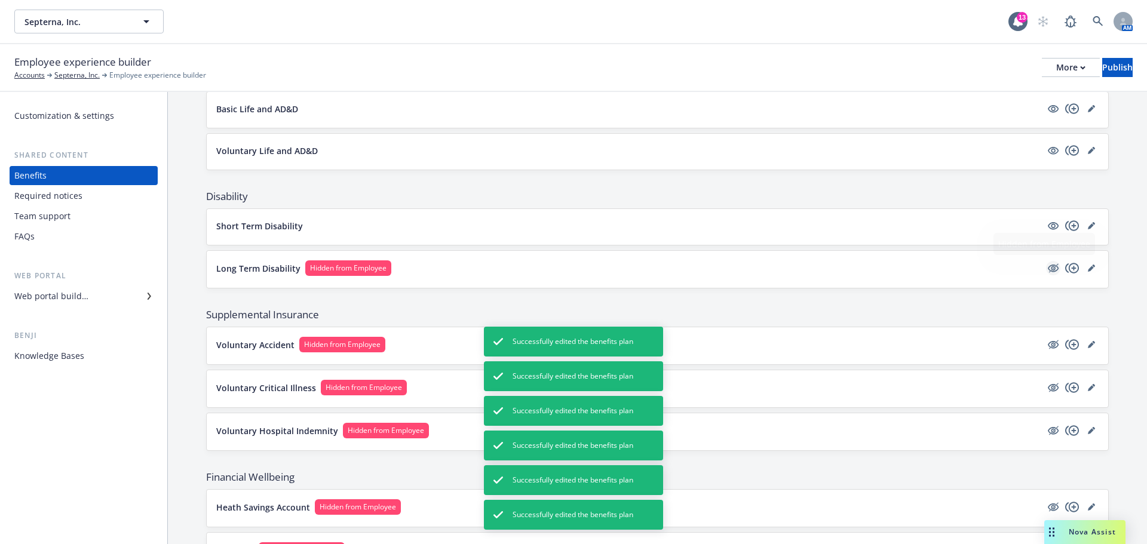
click at [1048, 272] on icon "hidden" at bounding box center [1053, 269] width 11 height 8
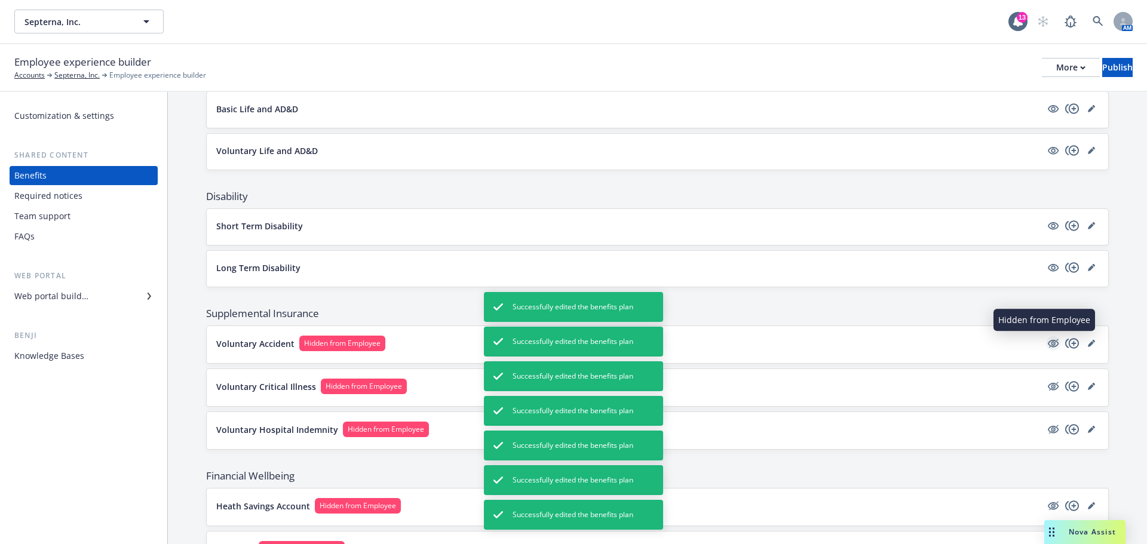
click at [1046, 346] on icon "hidden" at bounding box center [1053, 343] width 14 height 14
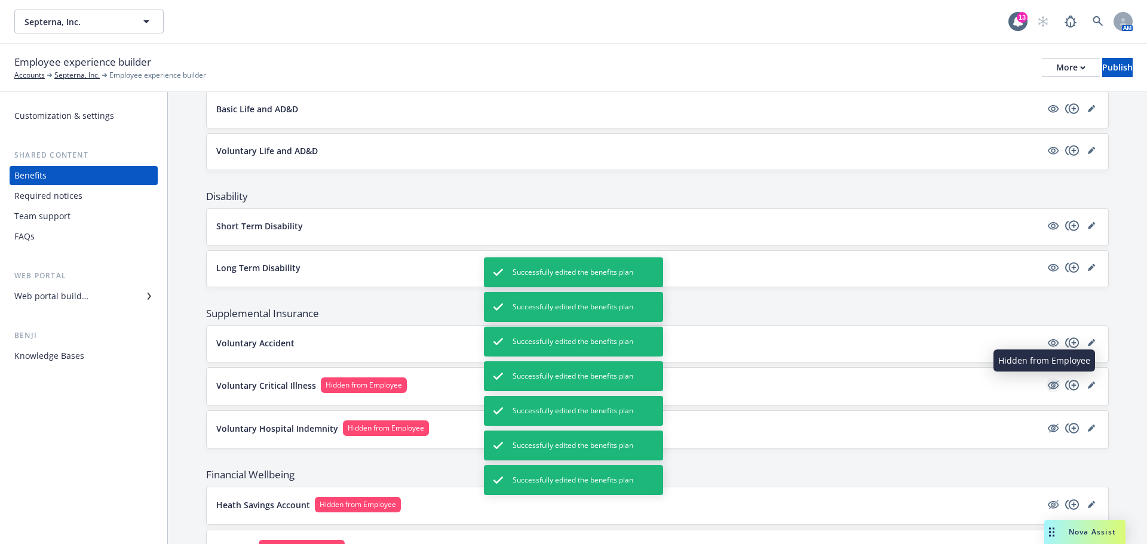
click at [1046, 390] on icon "hidden" at bounding box center [1053, 385] width 14 height 14
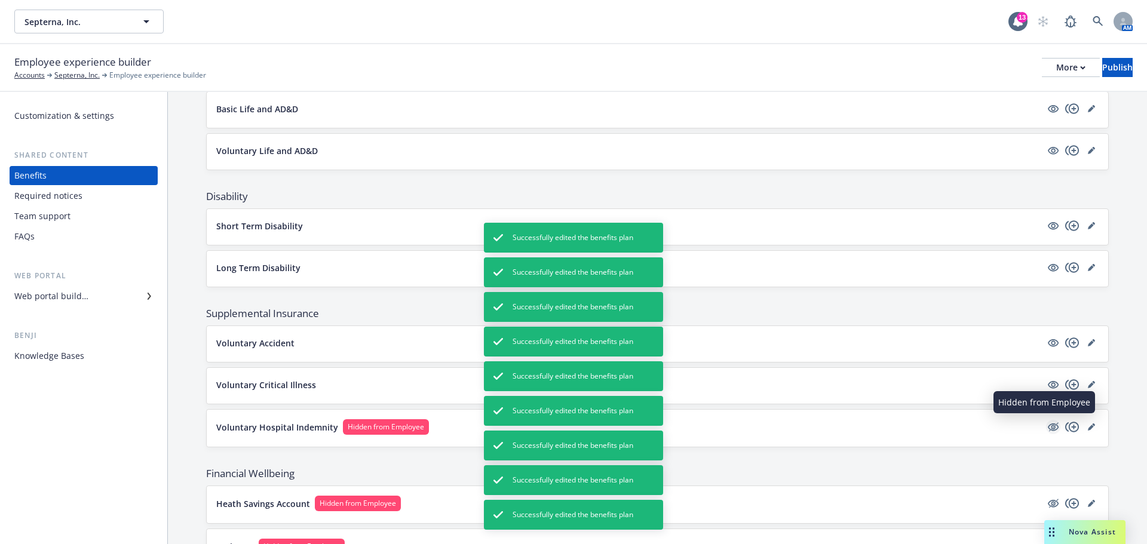
click at [1048, 431] on icon "hidden" at bounding box center [1053, 428] width 11 height 8
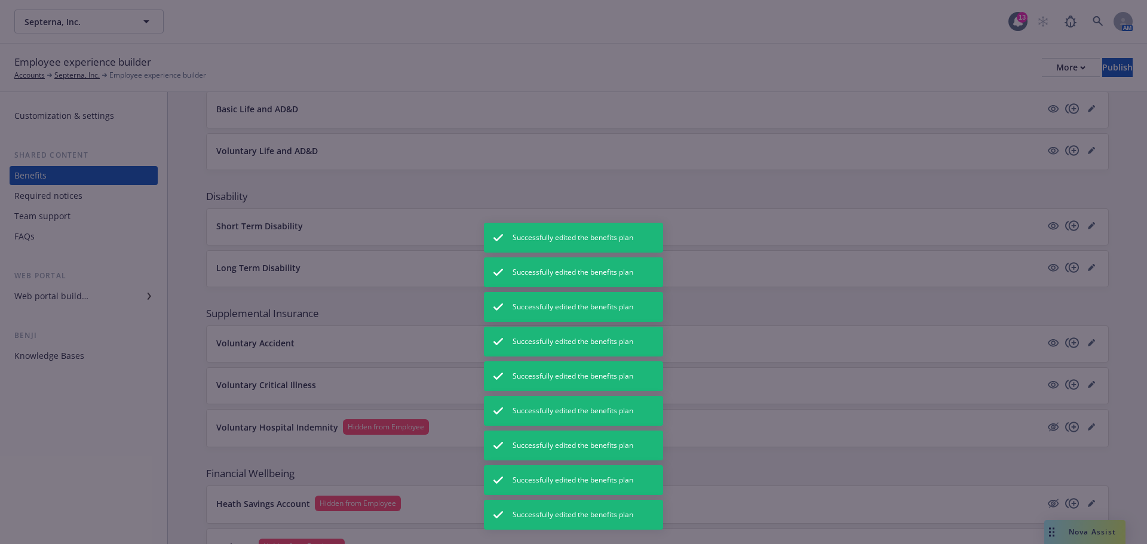
scroll to position [76, 0]
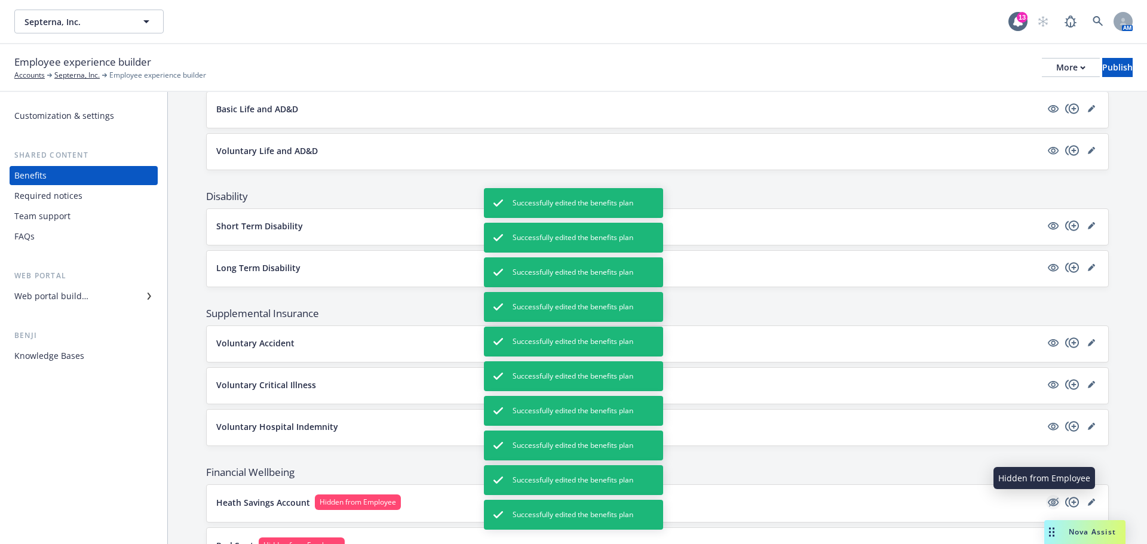
click at [1047, 503] on icon "hidden" at bounding box center [1053, 502] width 14 height 14
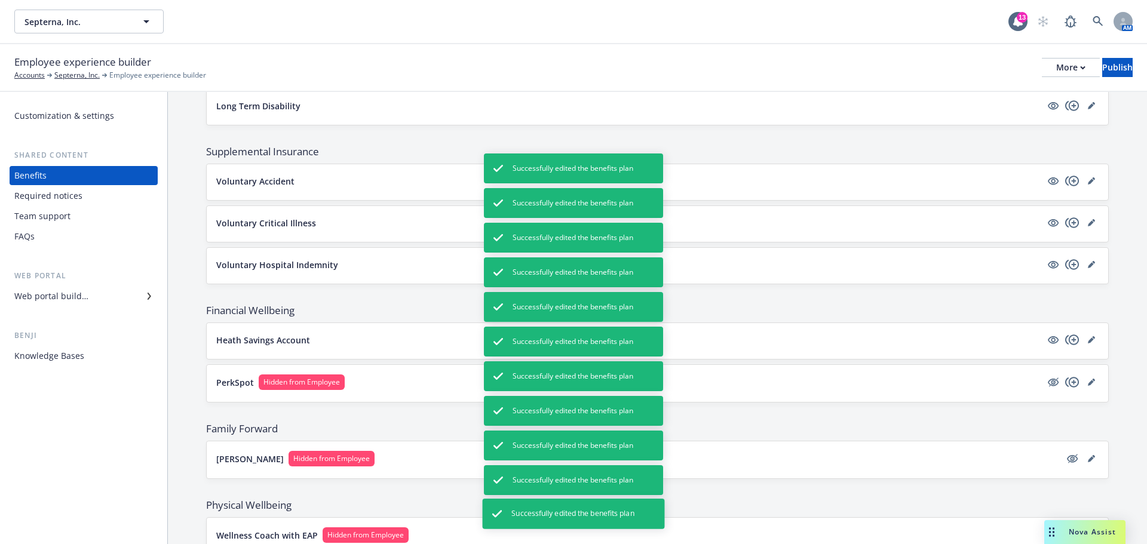
scroll to position [717, 0]
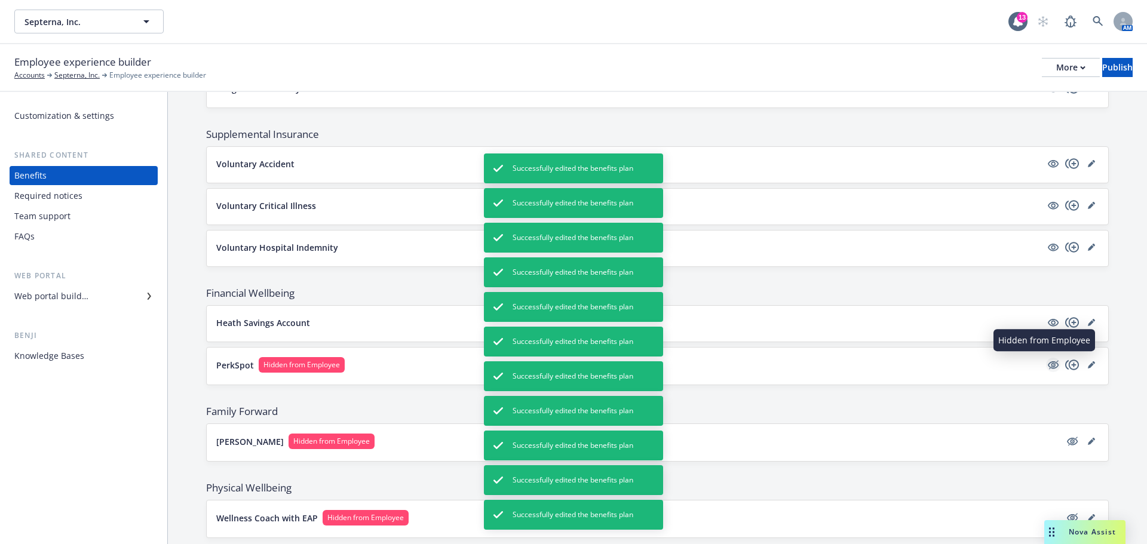
click at [1048, 363] on icon "hidden" at bounding box center [1053, 365] width 11 height 8
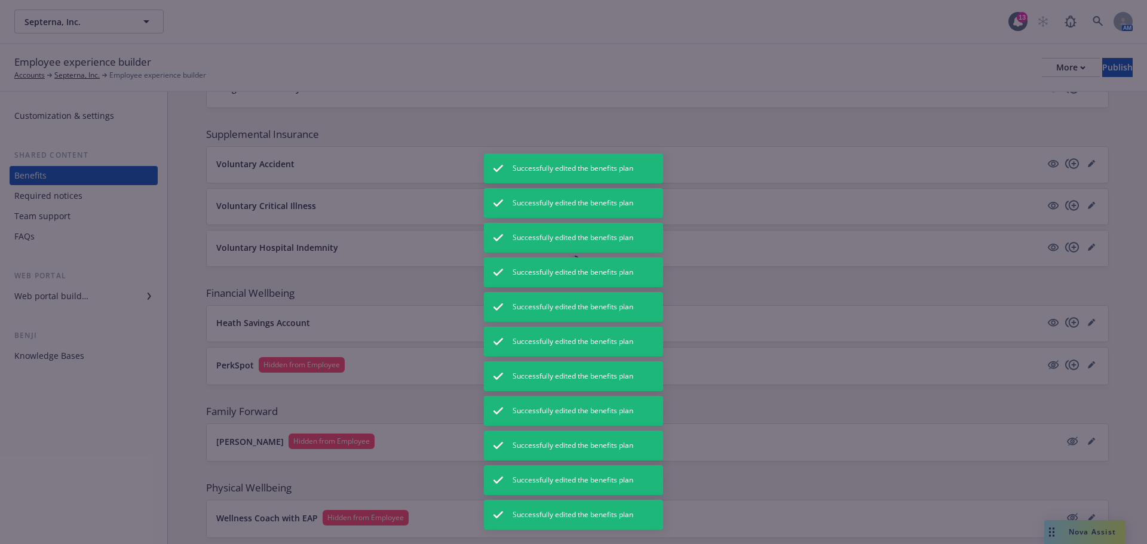
scroll to position [76, 0]
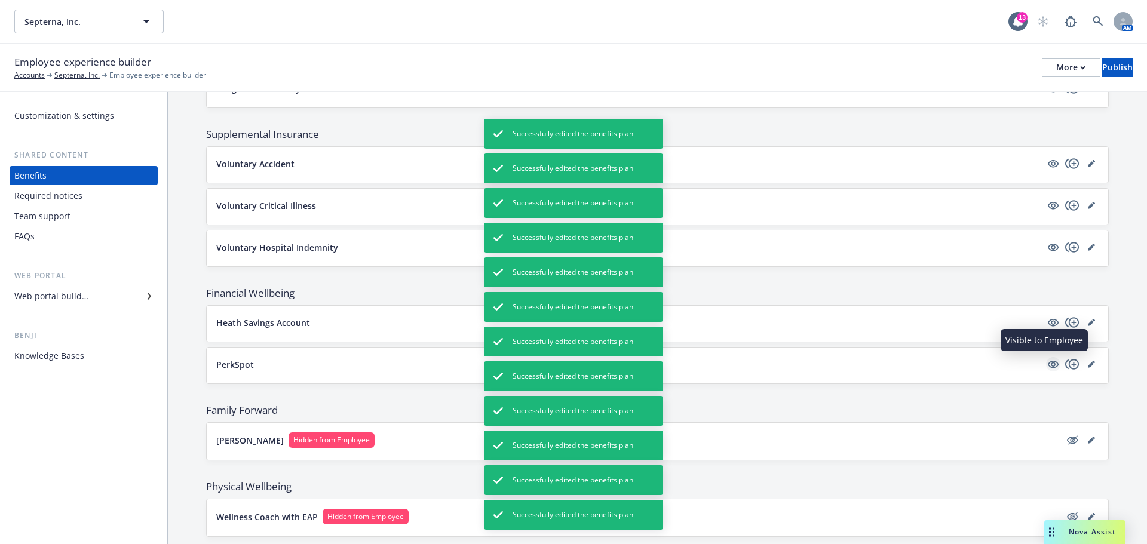
click at [1048, 361] on icon "visible" at bounding box center [1053, 365] width 11 height 8
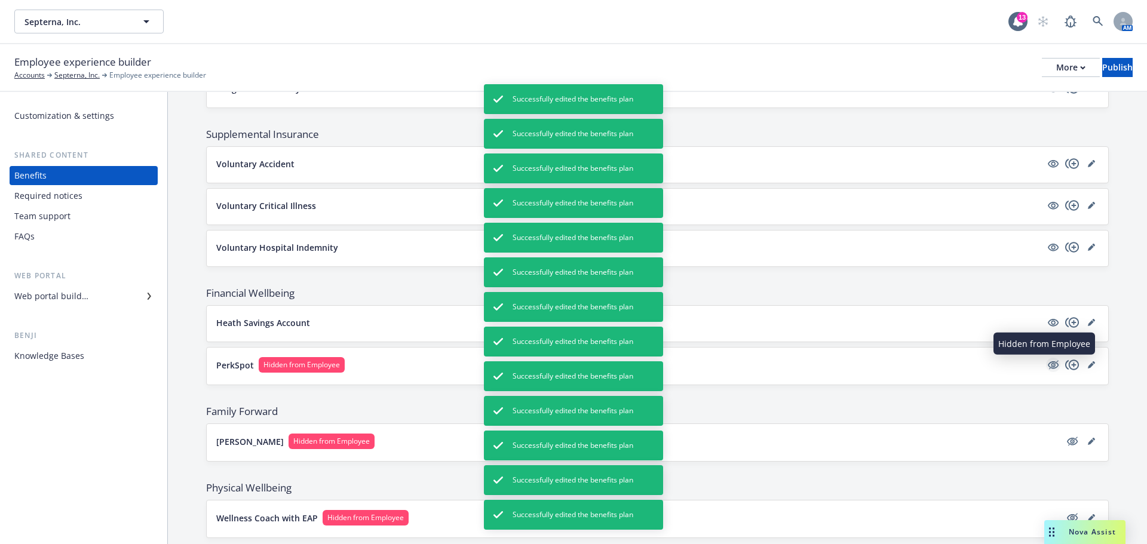
click at [1048, 363] on icon "hidden" at bounding box center [1053, 365] width 11 height 8
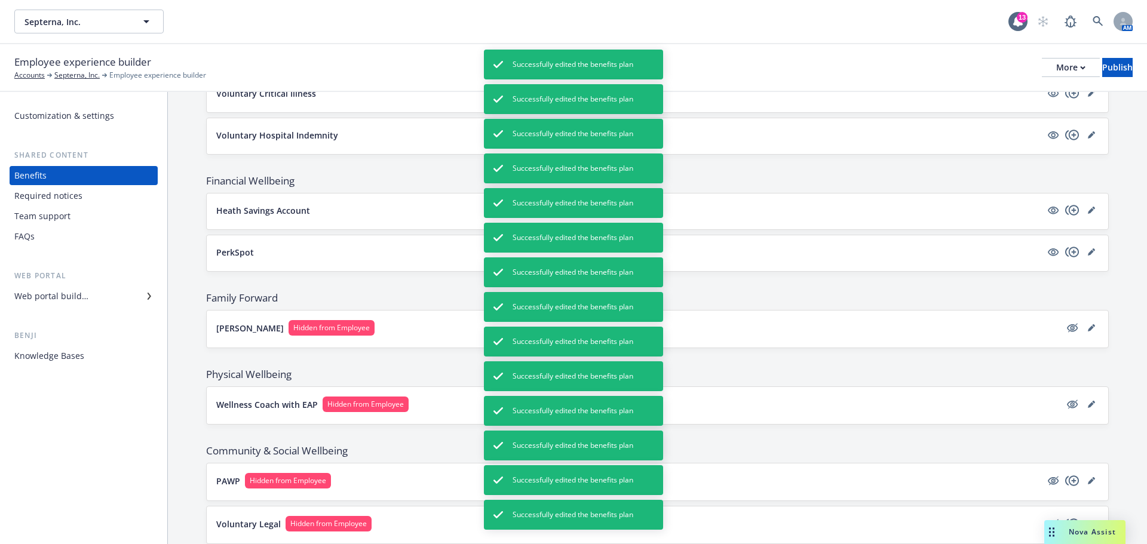
scroll to position [868, 0]
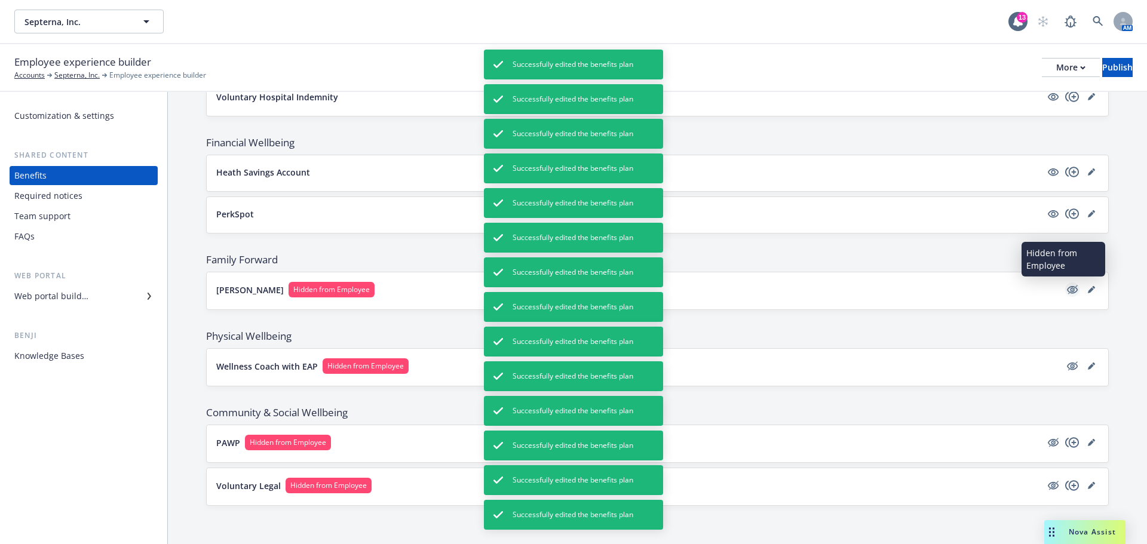
click at [1068, 293] on icon "hidden" at bounding box center [1073, 289] width 10 height 9
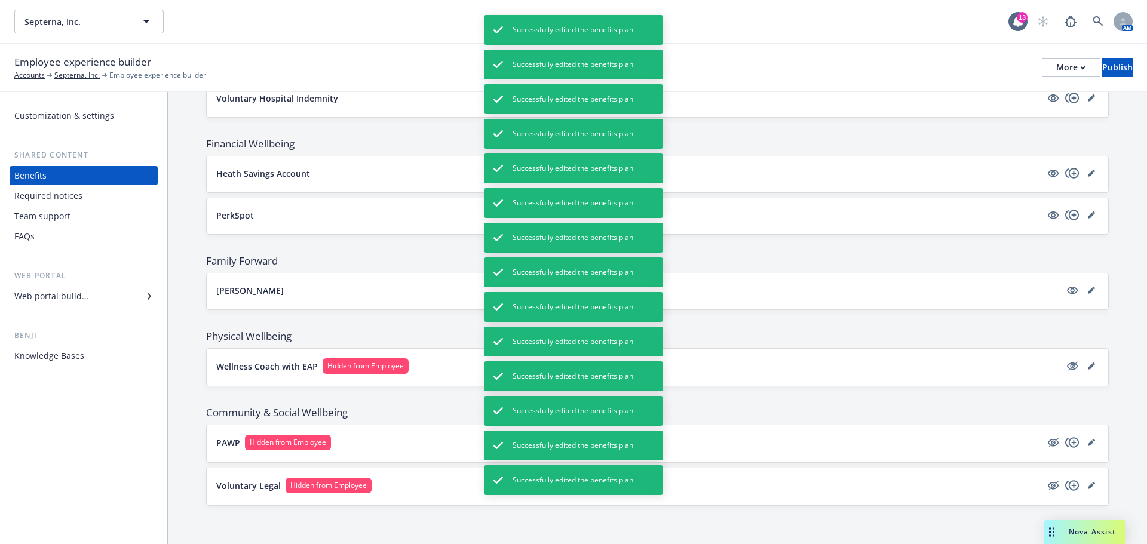
scroll to position [866, 0]
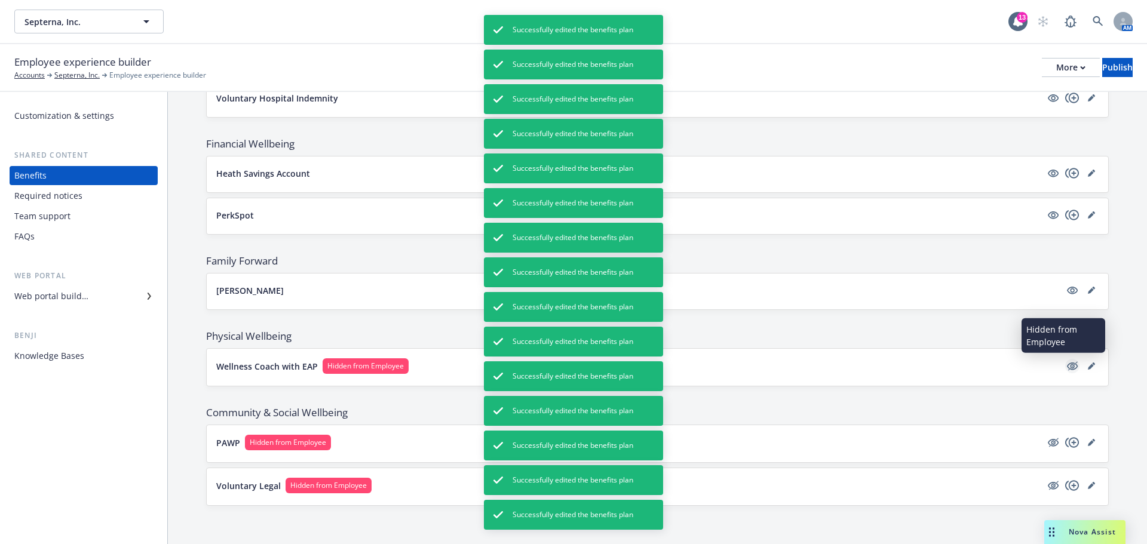
click at [1067, 369] on icon "hidden" at bounding box center [1072, 366] width 14 height 14
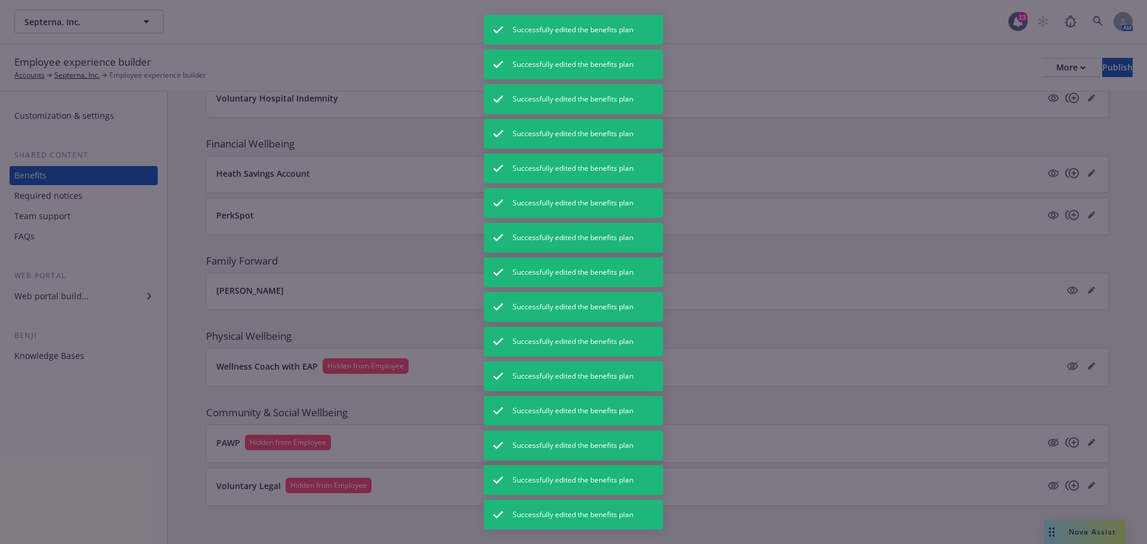
scroll to position [865, 0]
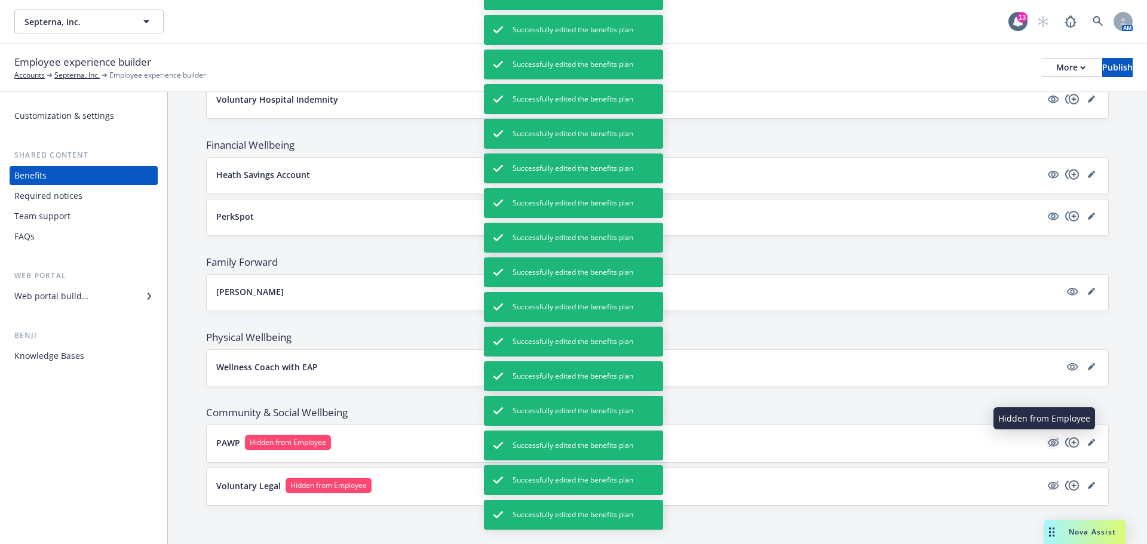
click at [1047, 447] on icon "hidden" at bounding box center [1053, 443] width 14 height 14
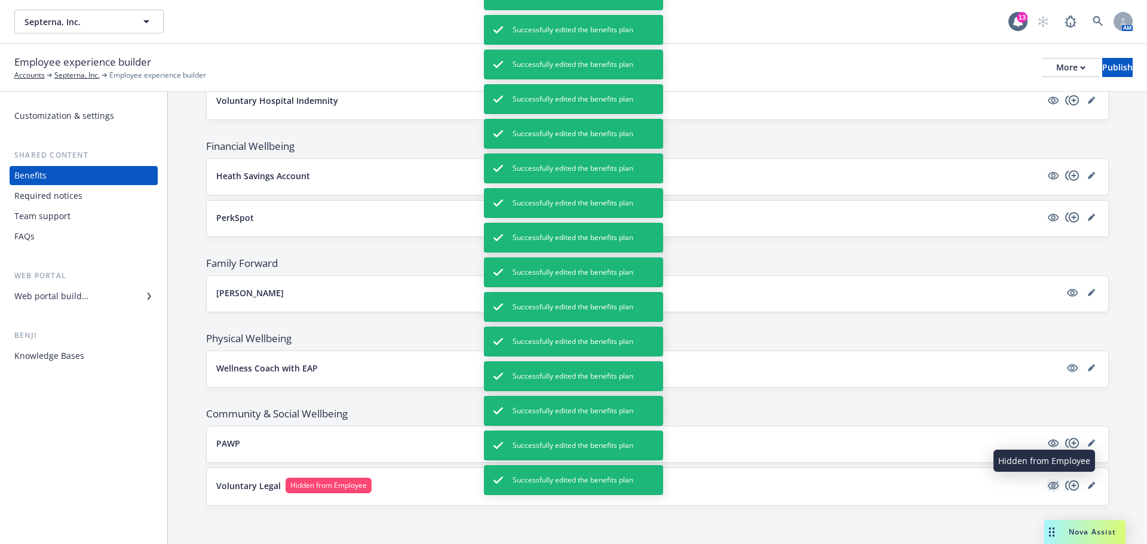
click at [1048, 488] on icon "hidden" at bounding box center [1053, 486] width 11 height 8
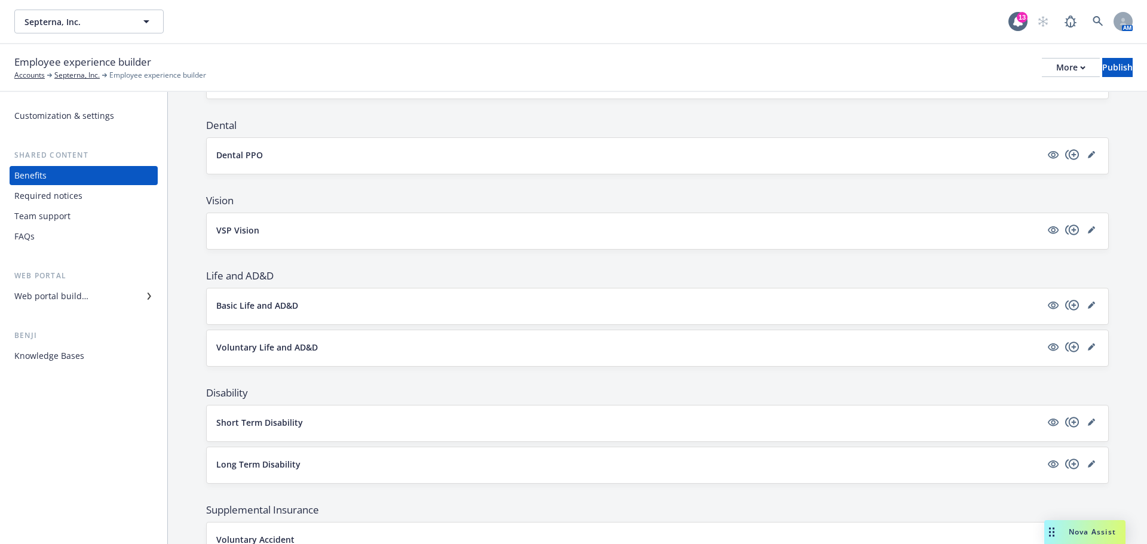
scroll to position [359, 0]
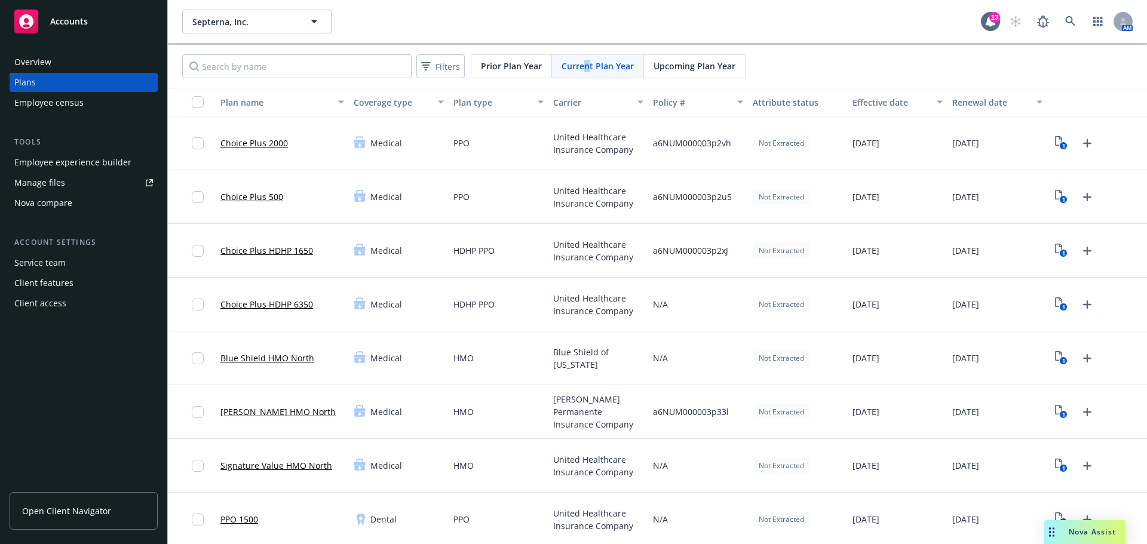
click at [586, 68] on span "Current Plan Year" at bounding box center [598, 66] width 72 height 13
click at [719, 64] on span "Upcoming Plan Year" at bounding box center [695, 66] width 82 height 13
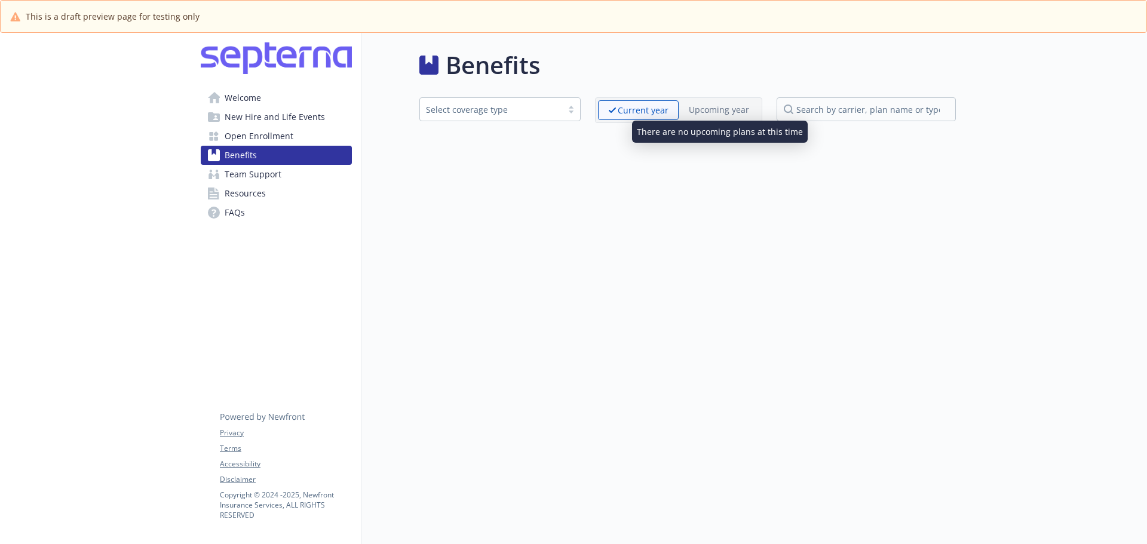
click at [719, 114] on p "Upcoming year" at bounding box center [719, 109] width 60 height 13
click at [704, 113] on p "Upcoming year" at bounding box center [719, 109] width 60 height 13
drag, startPoint x: 704, startPoint y: 114, endPoint x: 743, endPoint y: 114, distance: 39.4
click at [706, 114] on p "Upcoming year" at bounding box center [719, 109] width 60 height 13
click at [744, 114] on p "Upcoming year" at bounding box center [719, 109] width 60 height 13
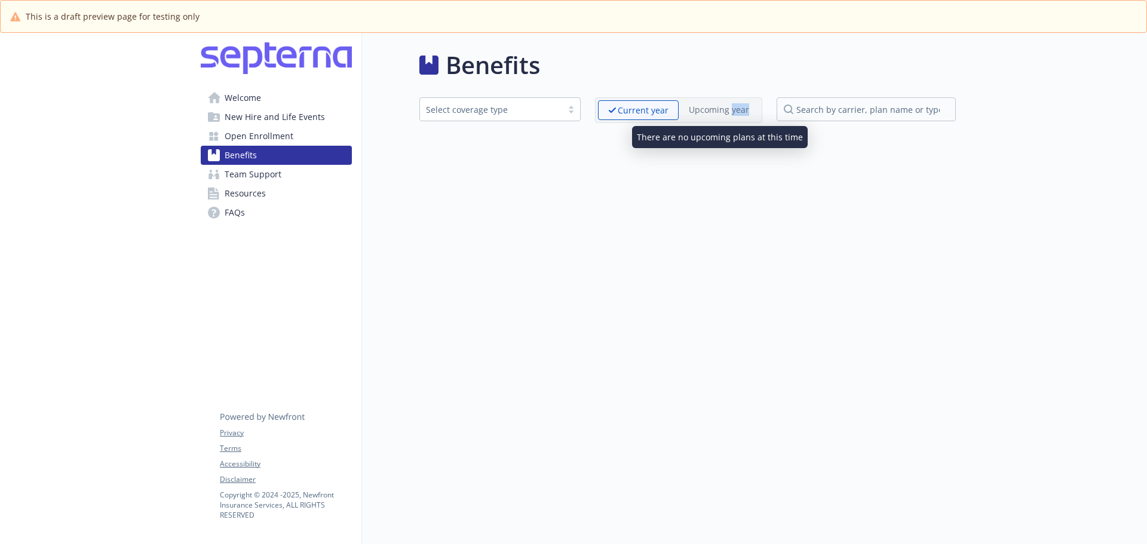
click at [744, 114] on p "Upcoming year" at bounding box center [719, 109] width 60 height 13
click at [740, 114] on p "Upcoming year" at bounding box center [719, 109] width 60 height 13
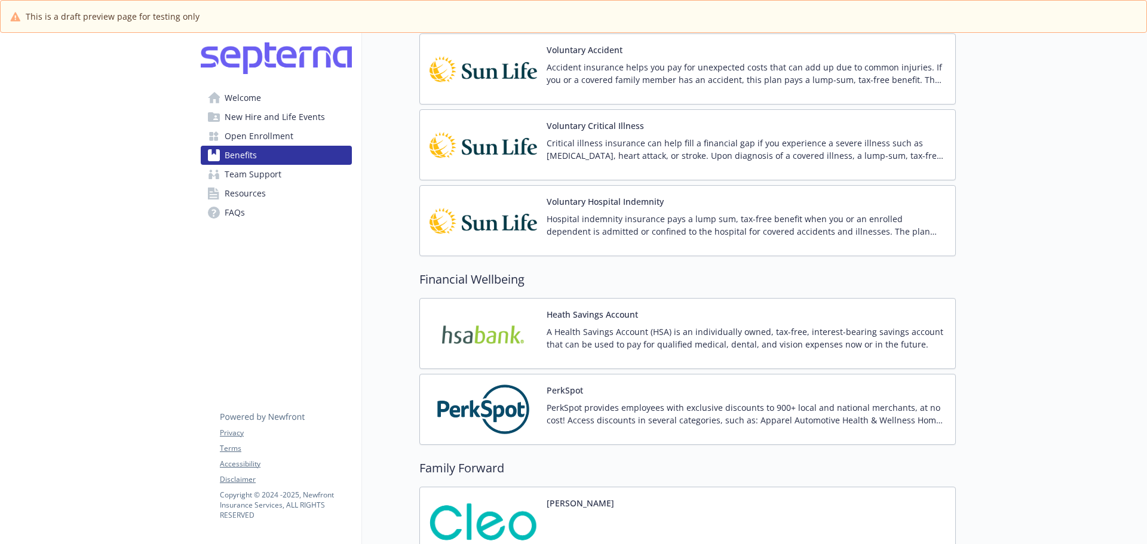
scroll to position [1486, 0]
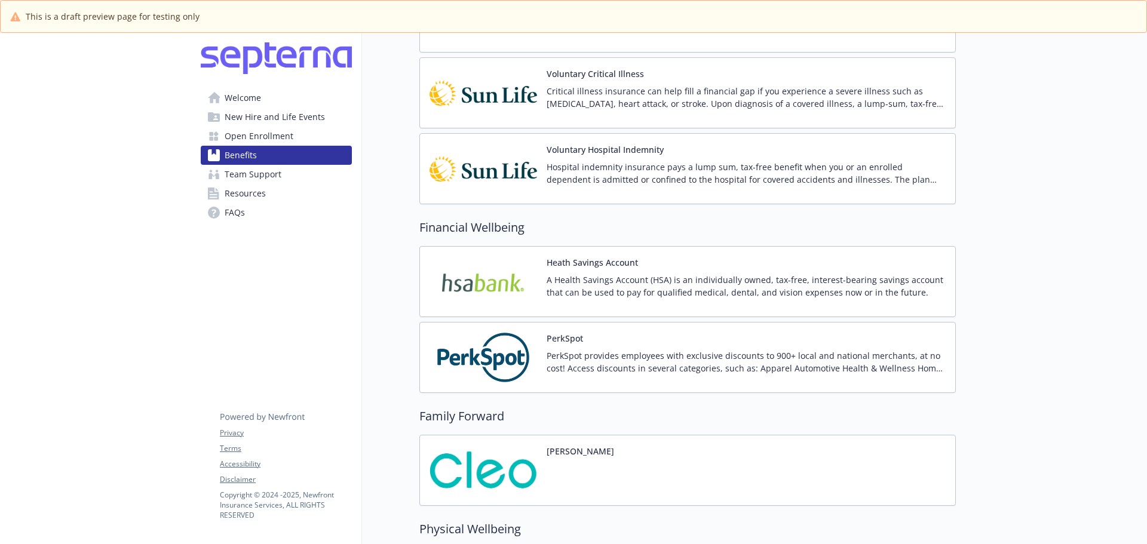
click at [288, 177] on link "Team Support" at bounding box center [276, 174] width 151 height 19
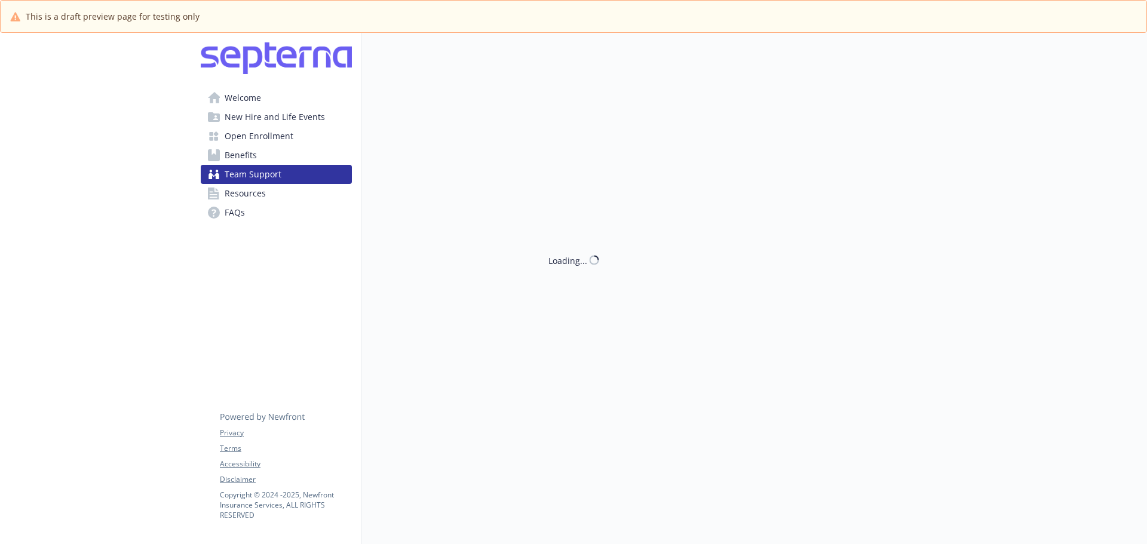
scroll to position [42, 0]
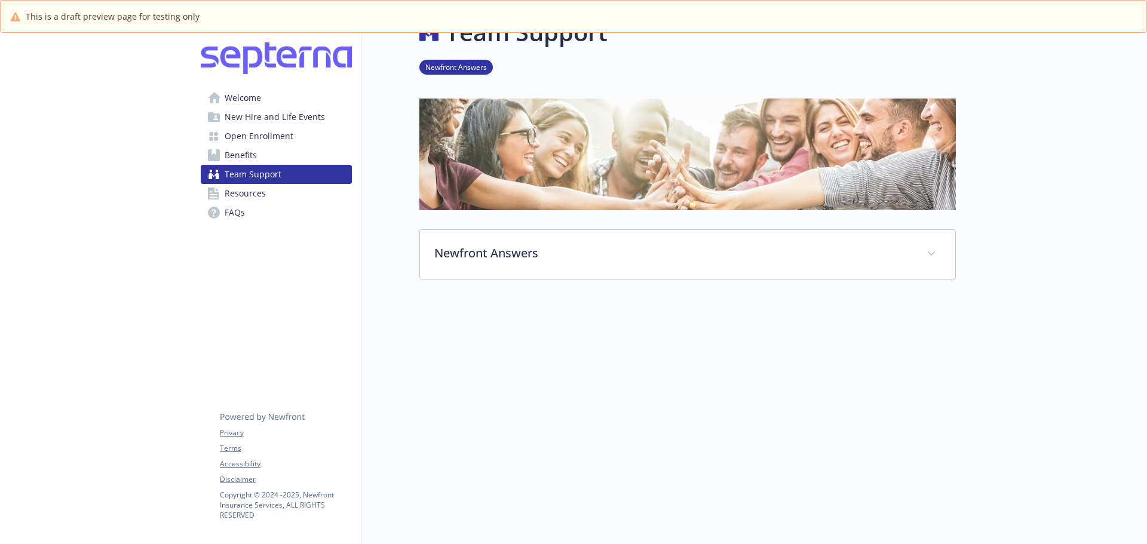
click at [275, 192] on link "Resources" at bounding box center [276, 193] width 151 height 19
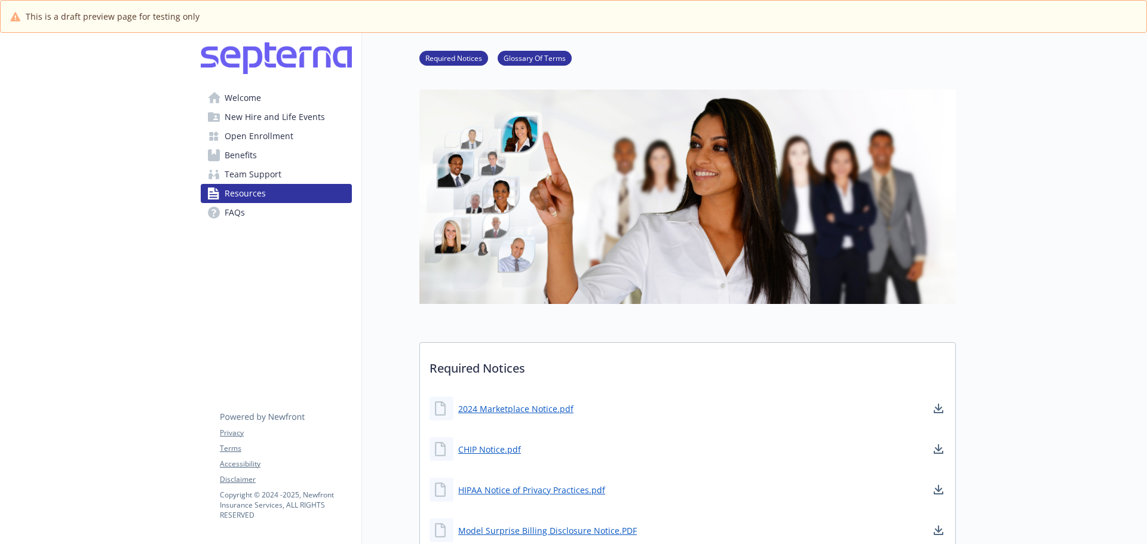
click at [271, 208] on link "FAQs" at bounding box center [276, 212] width 151 height 19
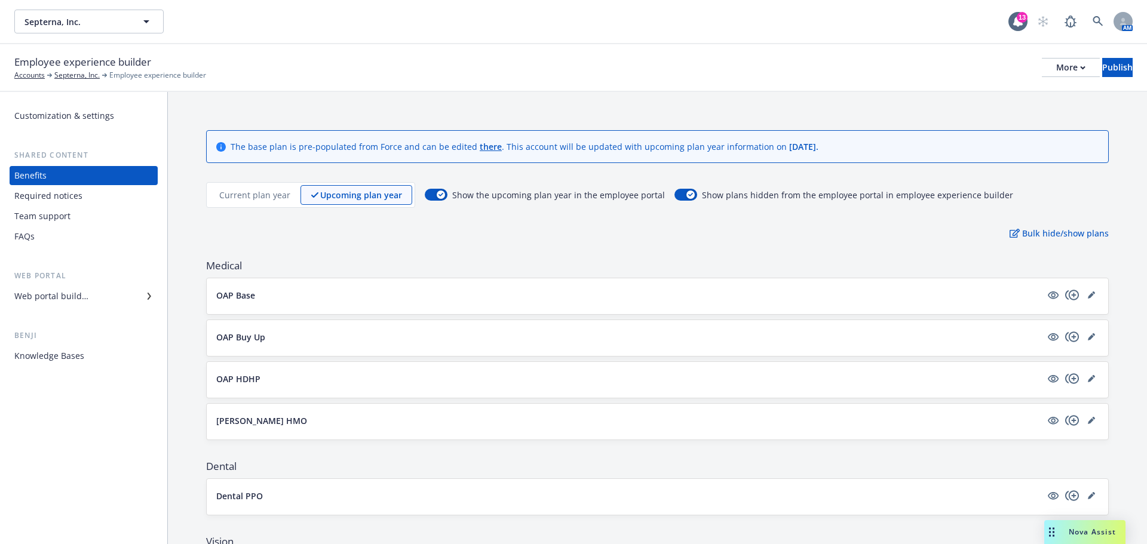
scroll to position [359, 0]
